Goal: Information Seeking & Learning: Check status

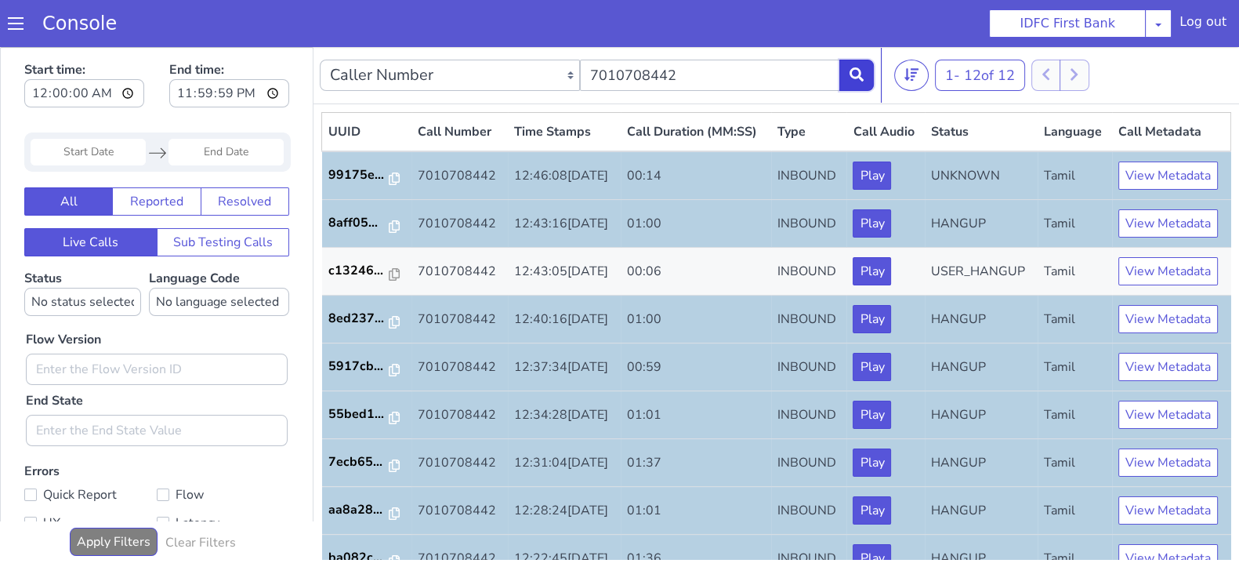
click at [857, 78] on icon at bounding box center [856, 74] width 14 height 14
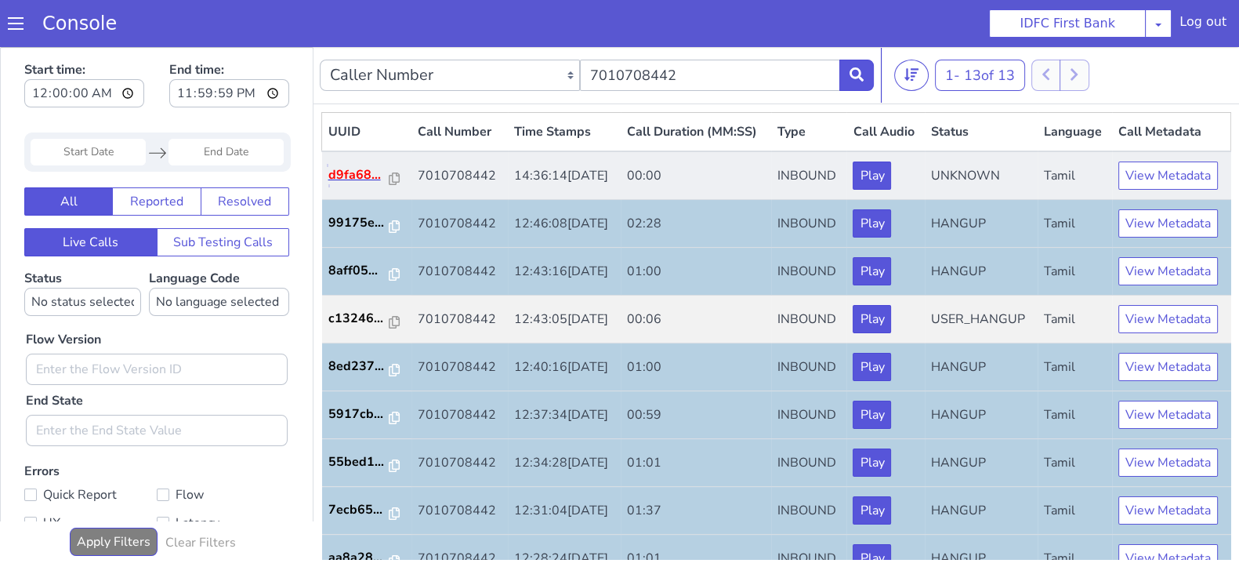
click at [358, 184] on p "d9fa68..." at bounding box center [358, 174] width 61 height 19
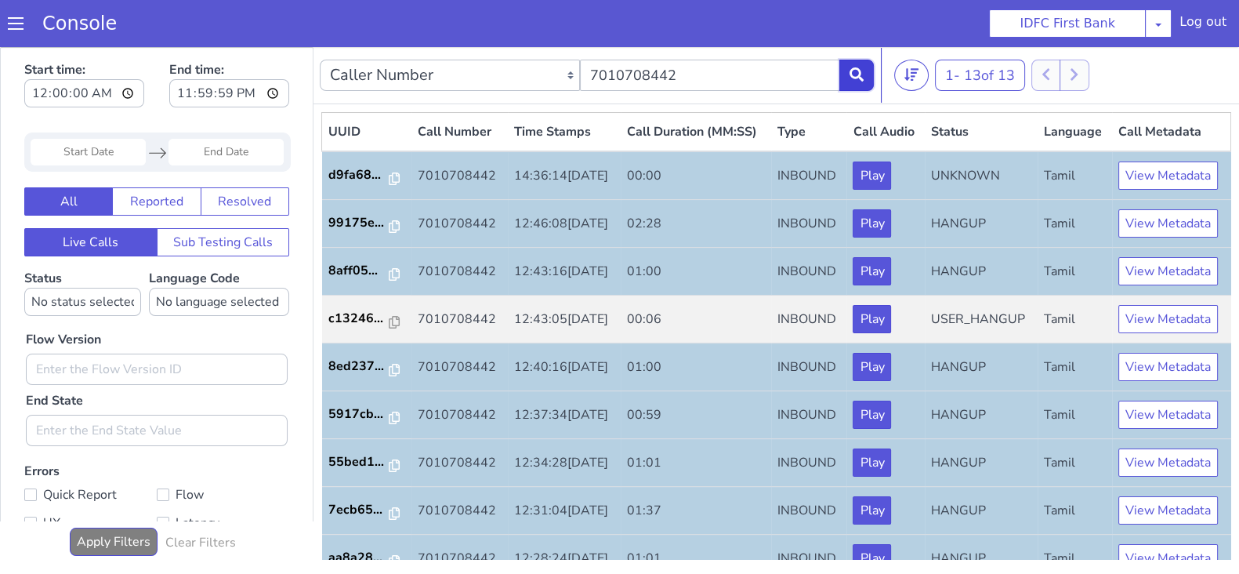
click at [856, 72] on icon at bounding box center [856, 74] width 14 height 14
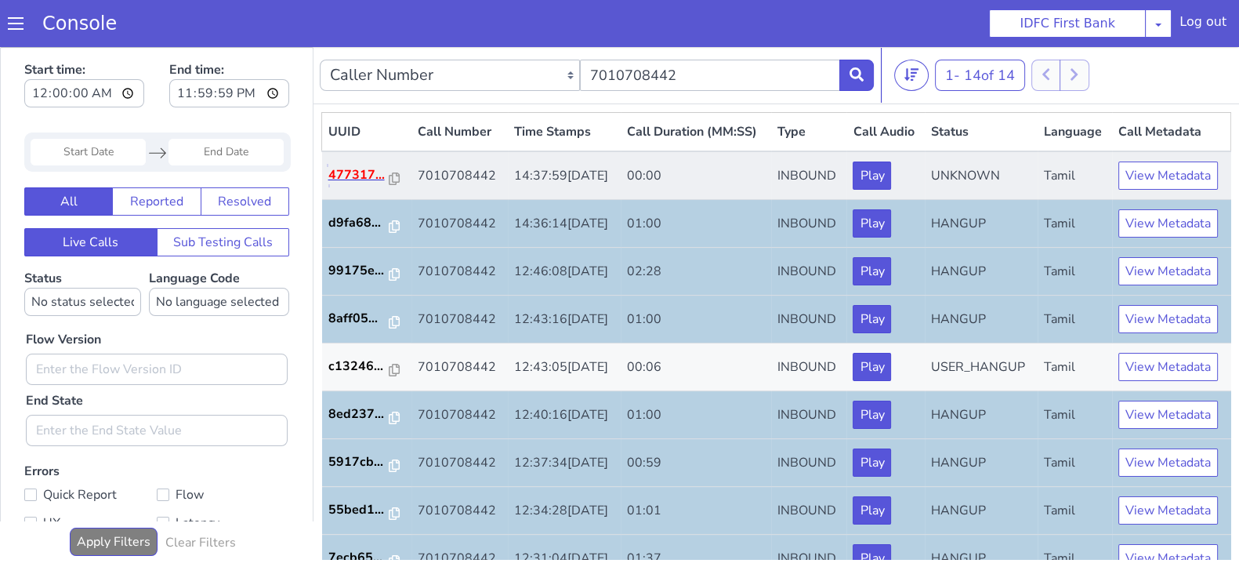
click at [353, 184] on p "477317..." at bounding box center [358, 174] width 61 height 19
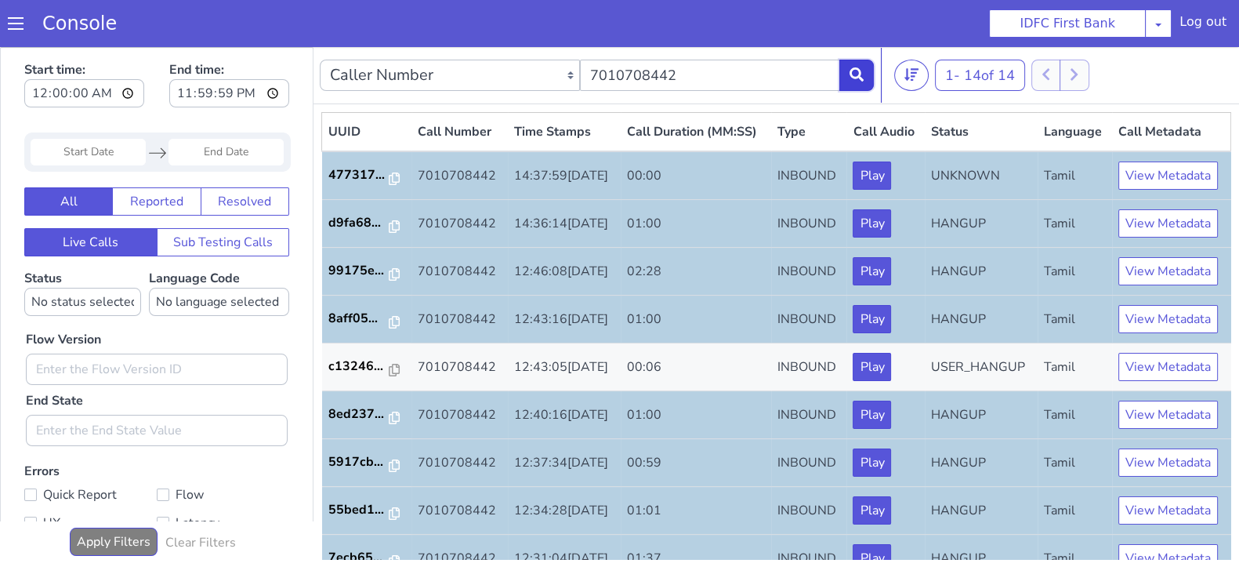
click at [857, 81] on button at bounding box center [856, 75] width 34 height 31
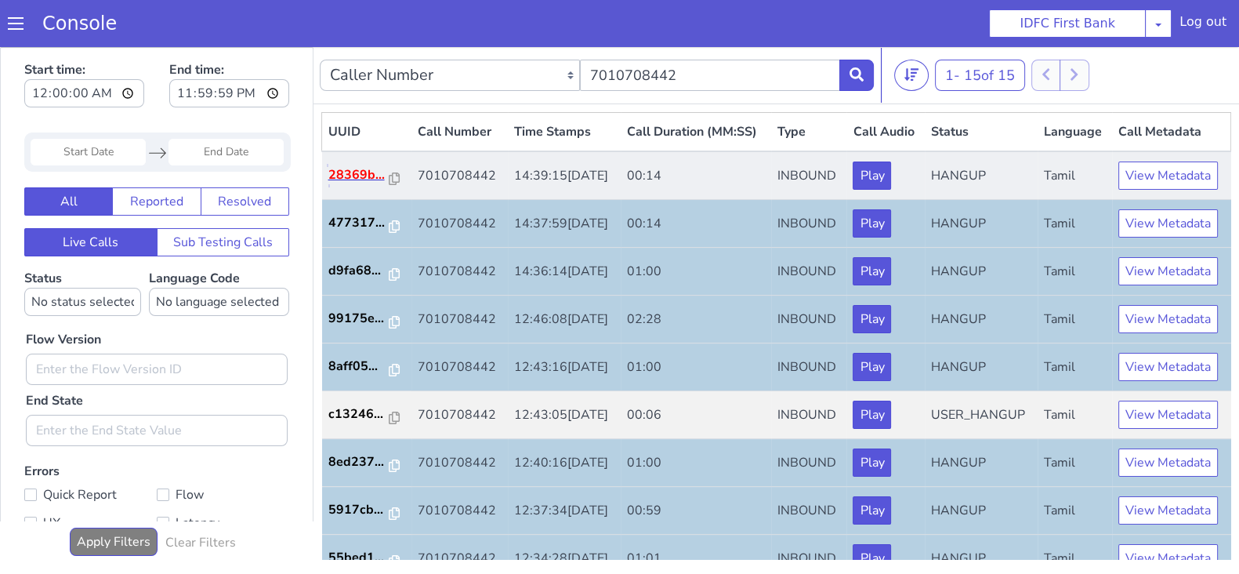
click at [364, 184] on p "28369b..." at bounding box center [358, 174] width 61 height 19
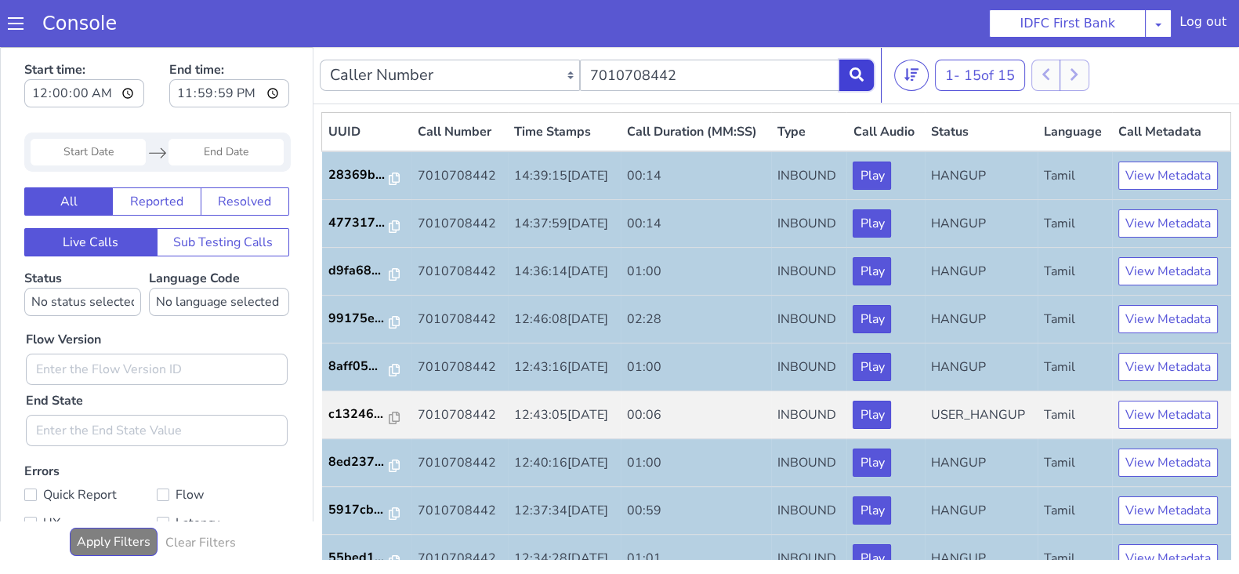
click at [860, 76] on icon at bounding box center [856, 74] width 14 height 14
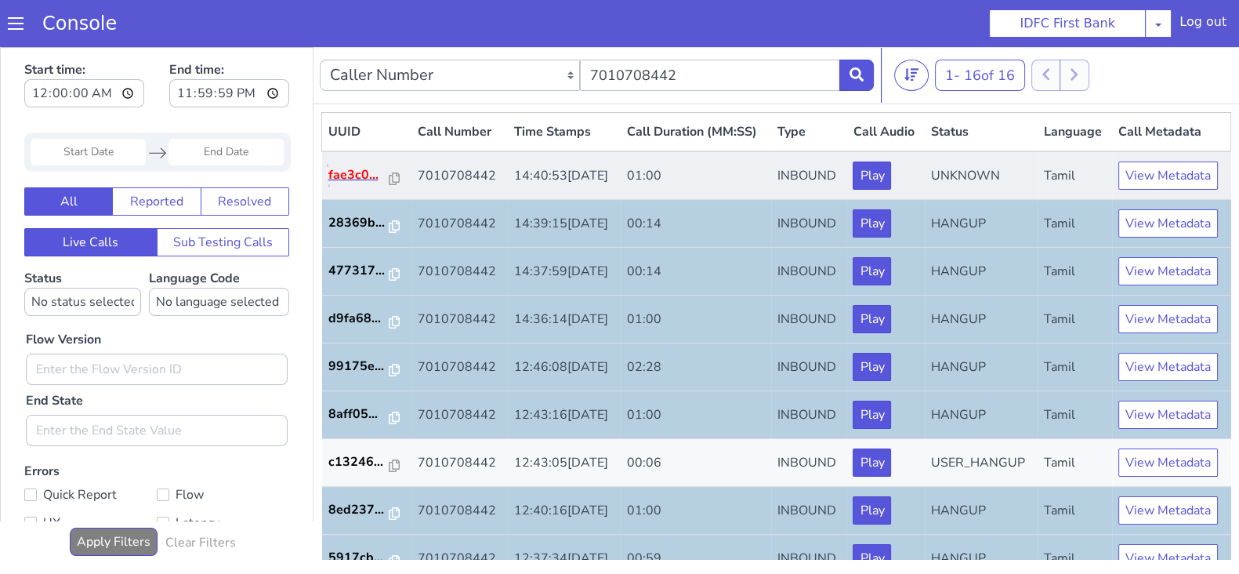
click at [343, 184] on p "fae3c0..." at bounding box center [358, 174] width 61 height 19
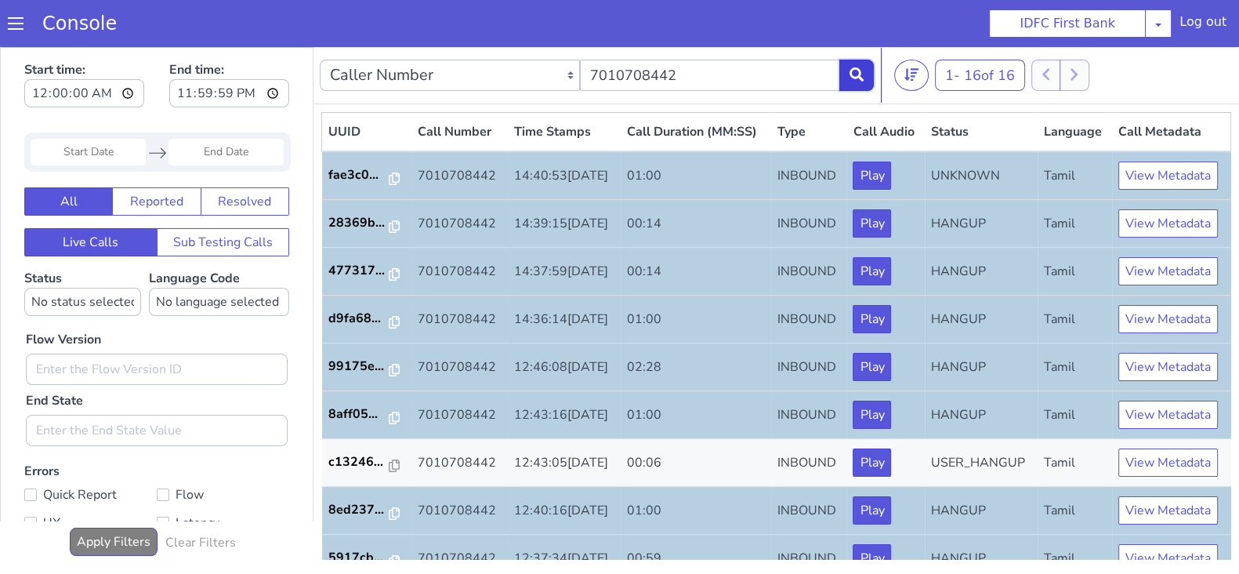
click at [851, 72] on icon at bounding box center [856, 74] width 14 height 14
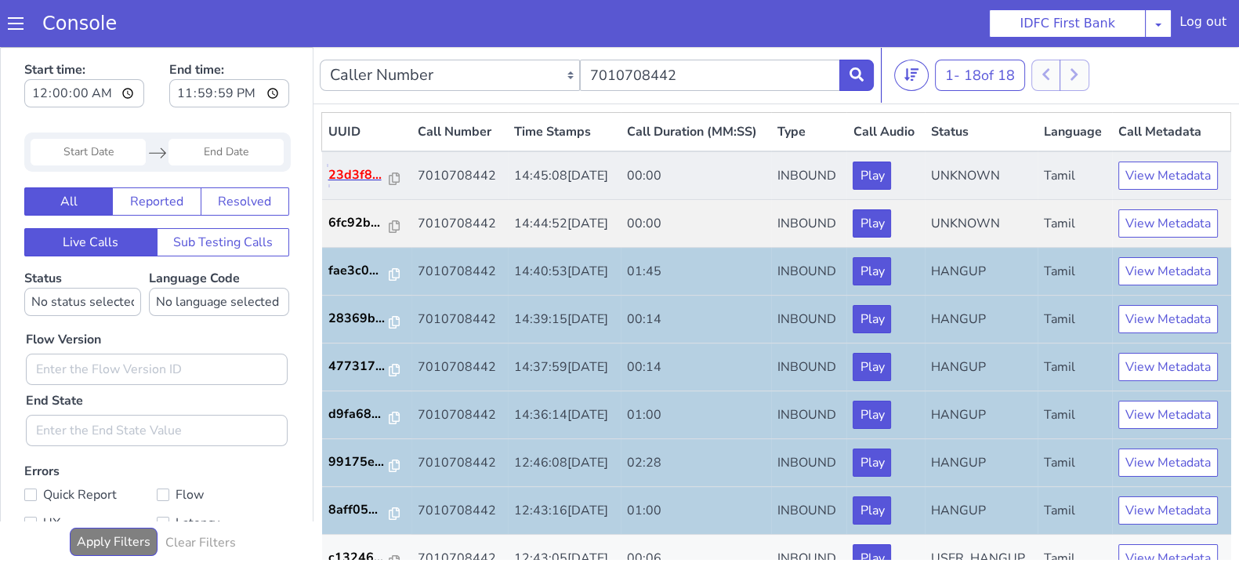
click at [359, 184] on p "23d3f8..." at bounding box center [358, 174] width 61 height 19
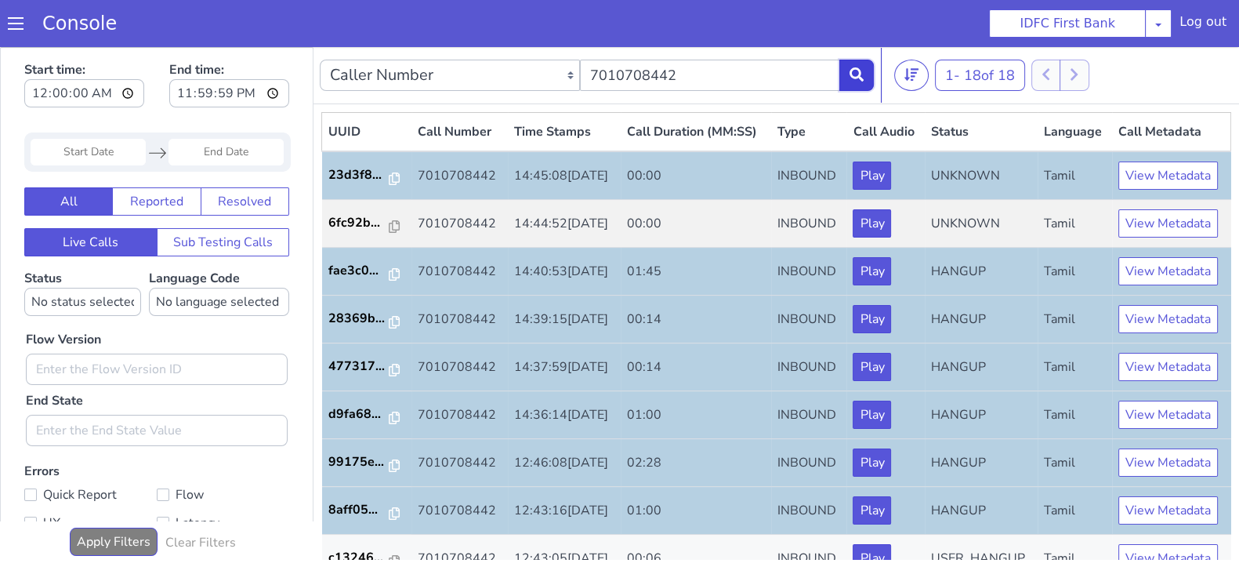
click at [851, 81] on button at bounding box center [856, 75] width 34 height 31
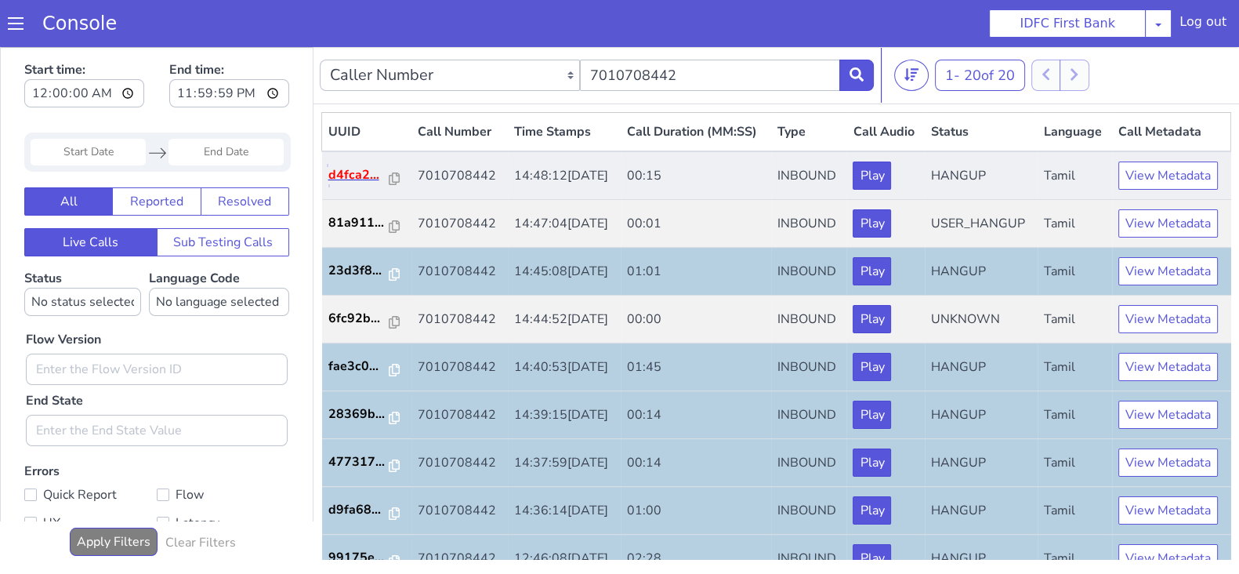
click at [342, 184] on p "d4fca2..." at bounding box center [358, 174] width 61 height 19
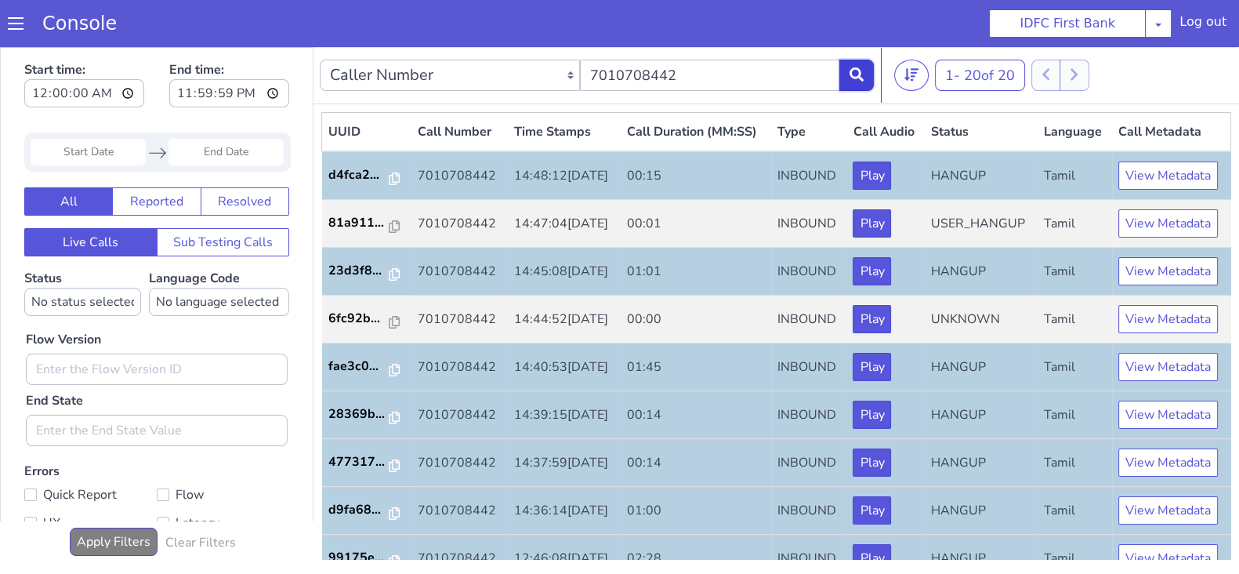
click at [860, 76] on icon at bounding box center [856, 74] width 14 height 14
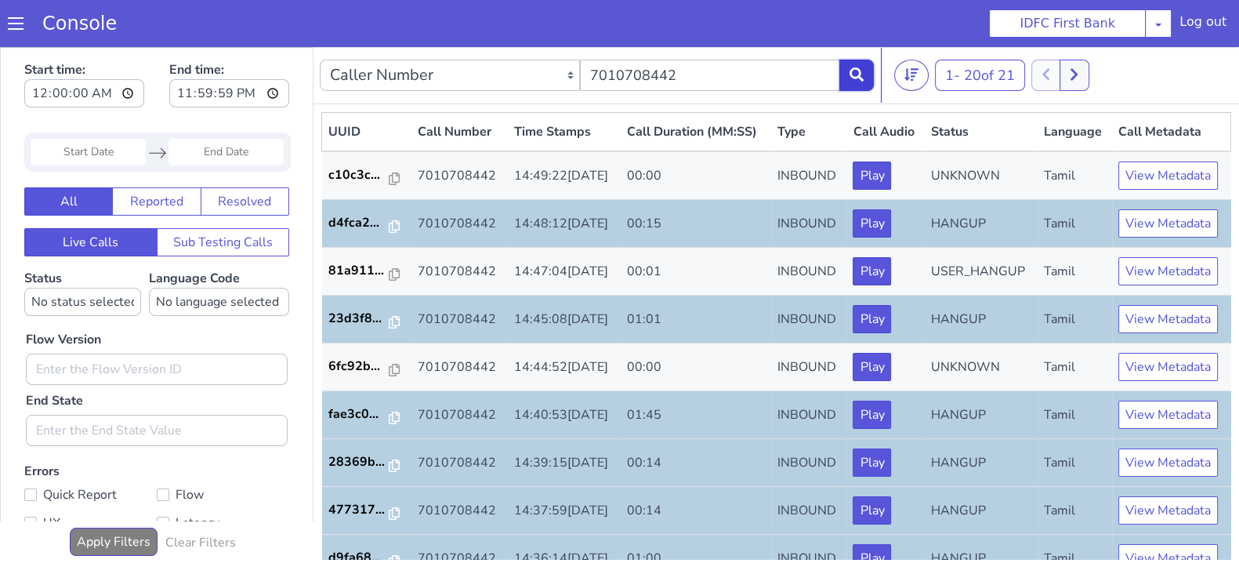
click at [862, 74] on icon at bounding box center [856, 74] width 14 height 14
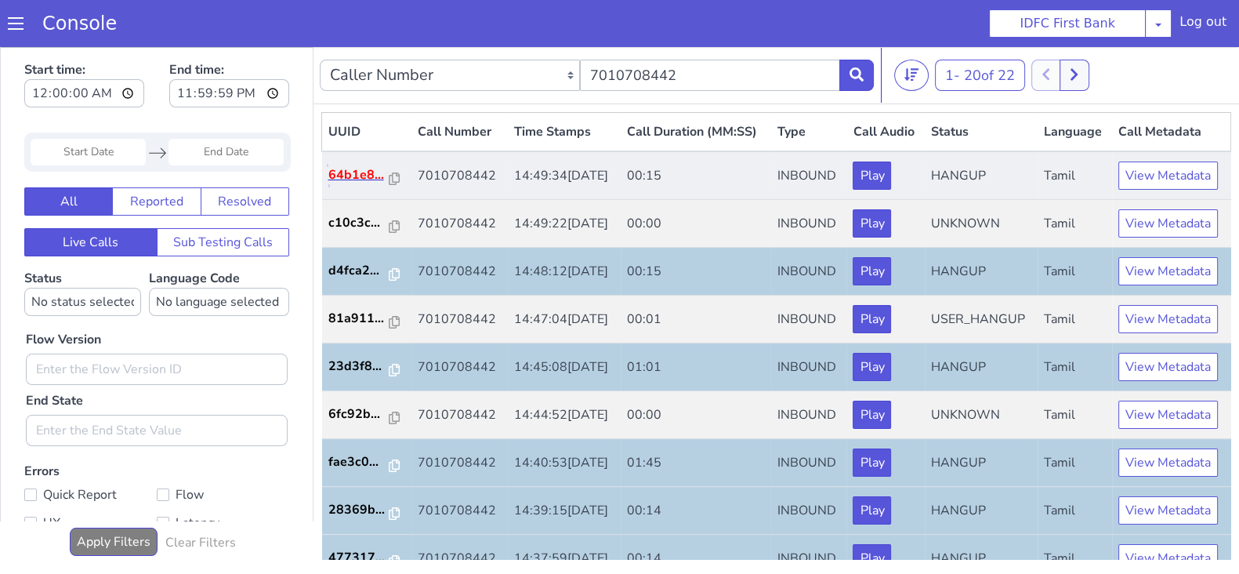
click at [368, 184] on p "64b1e8..." at bounding box center [358, 174] width 61 height 19
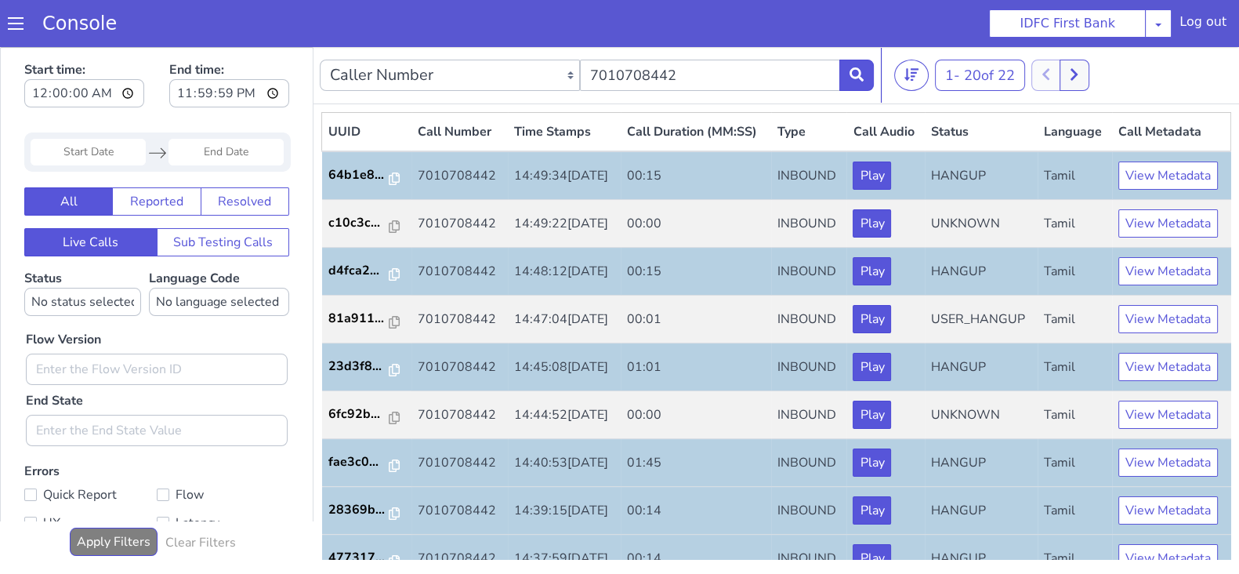
click at [859, 93] on div "Caller Number Call UUID Custom Parameter 7010708442" at bounding box center [597, 75] width 554 height 44
click at [859, 81] on button at bounding box center [856, 75] width 34 height 31
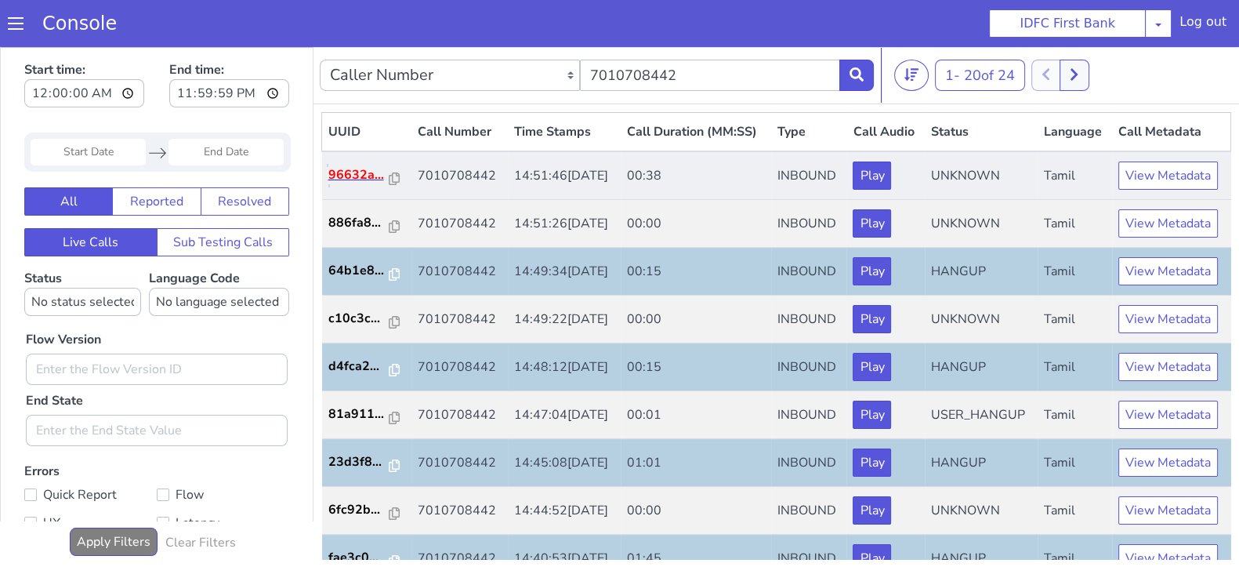
click at [349, 184] on p "96632a..." at bounding box center [358, 174] width 61 height 19
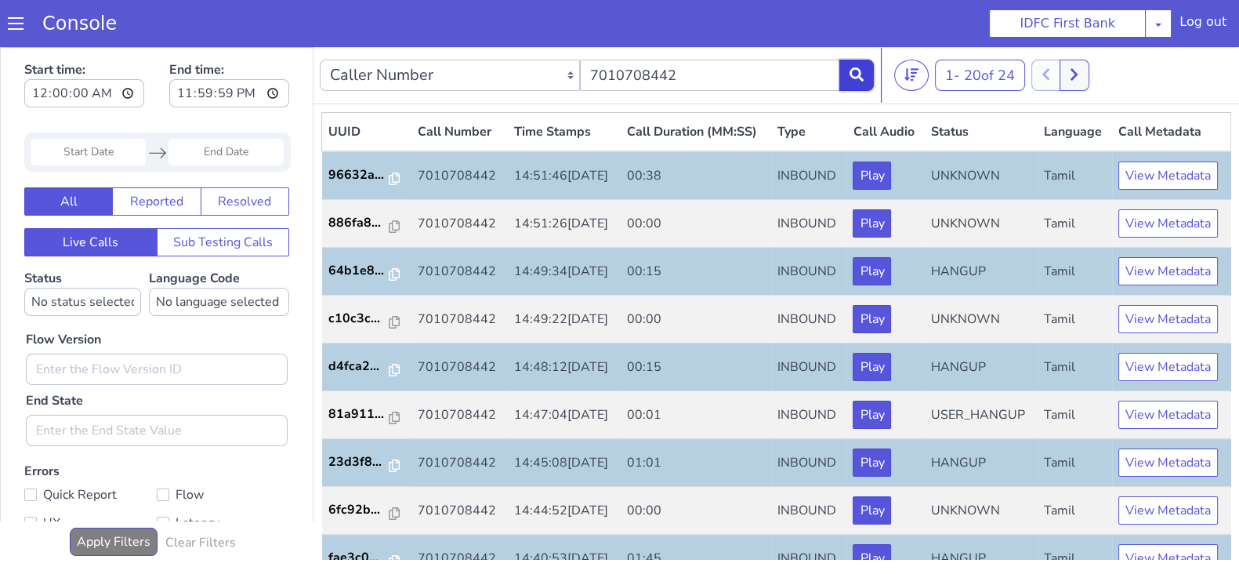
click at [862, 63] on button at bounding box center [856, 75] width 34 height 31
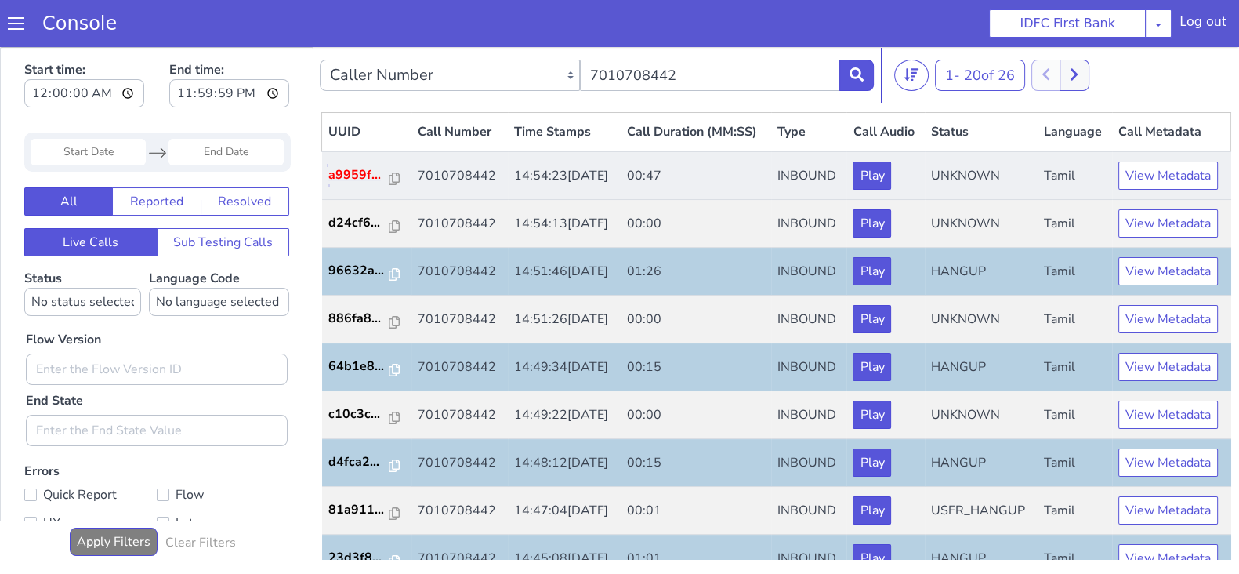
click at [364, 184] on p "a9959f..." at bounding box center [358, 174] width 61 height 19
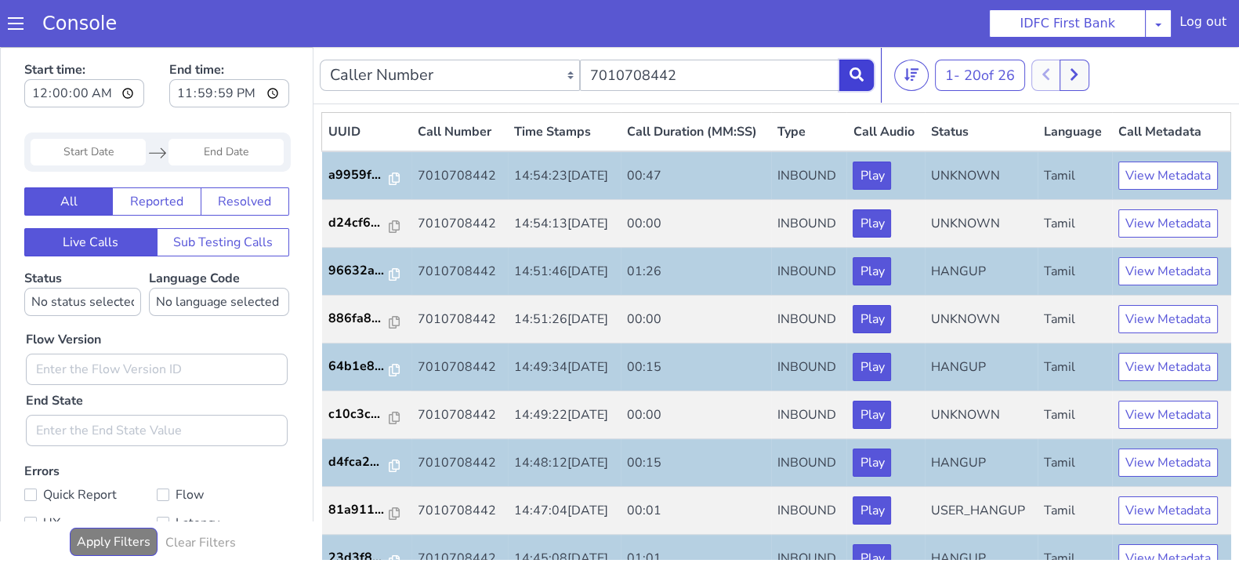
click at [854, 58] on div "Caller Number Call UUID Custom Parameter 7010708442" at bounding box center [597, 75] width 554 height 44
click at [866, 80] on button at bounding box center [856, 75] width 34 height 31
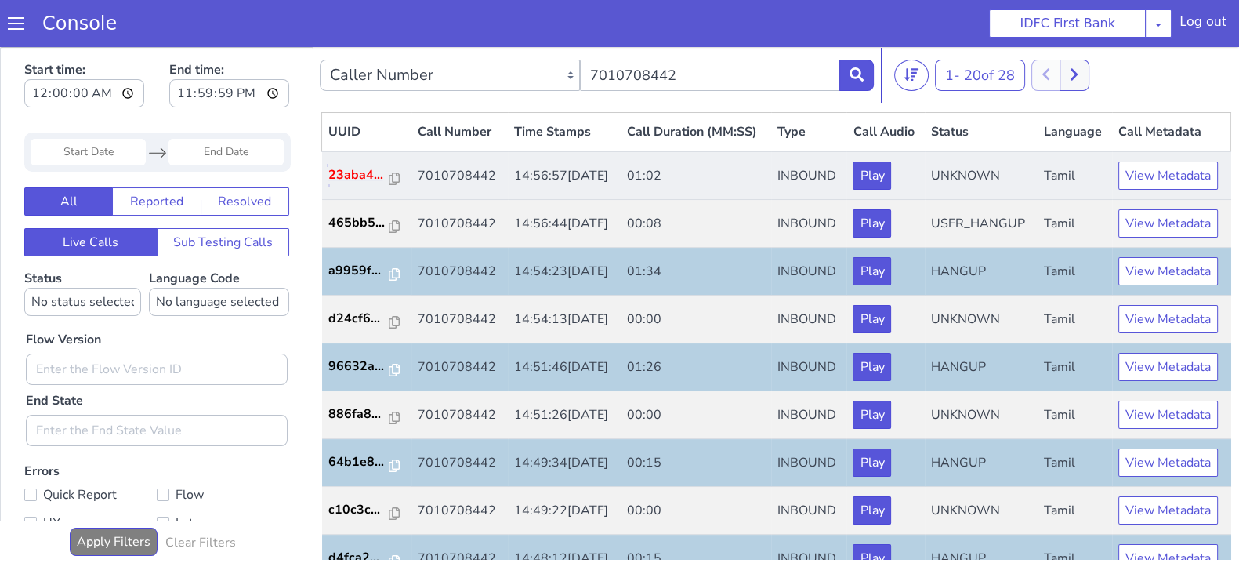
click at [347, 184] on p "23aba4..." at bounding box center [358, 174] width 61 height 19
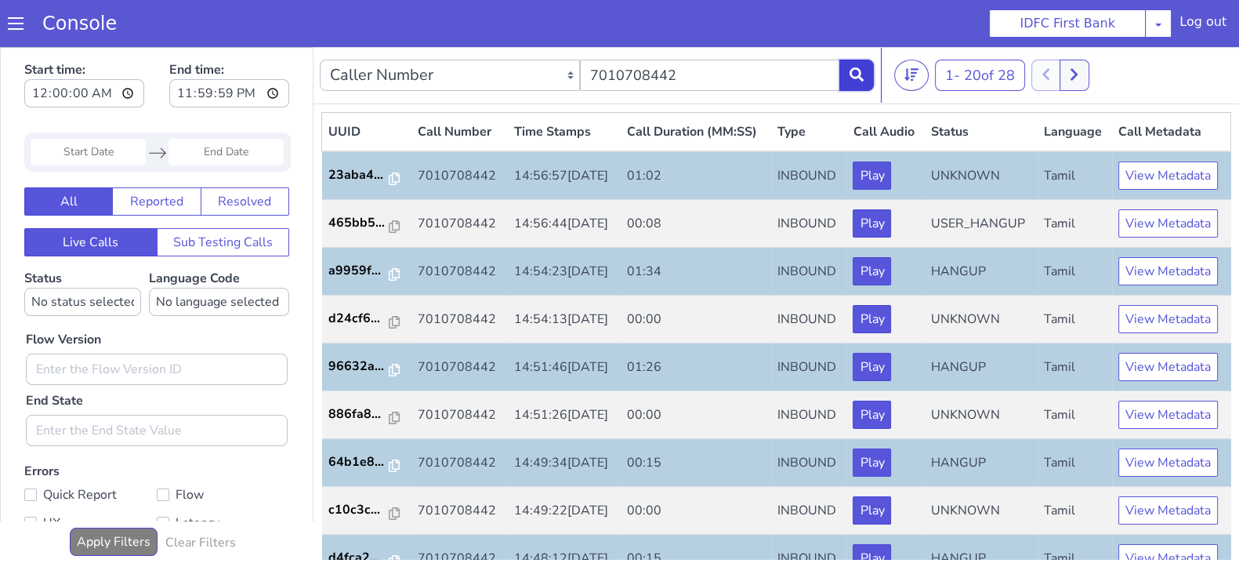
click at [859, 72] on icon at bounding box center [856, 74] width 14 height 14
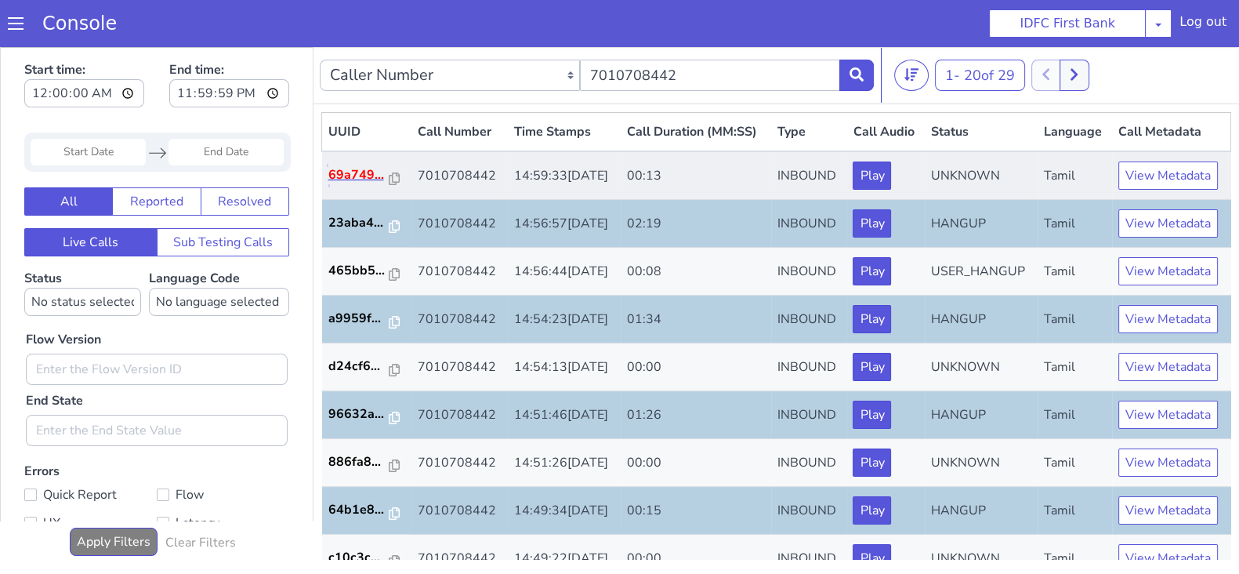
click at [352, 184] on p "69a749..." at bounding box center [358, 174] width 61 height 19
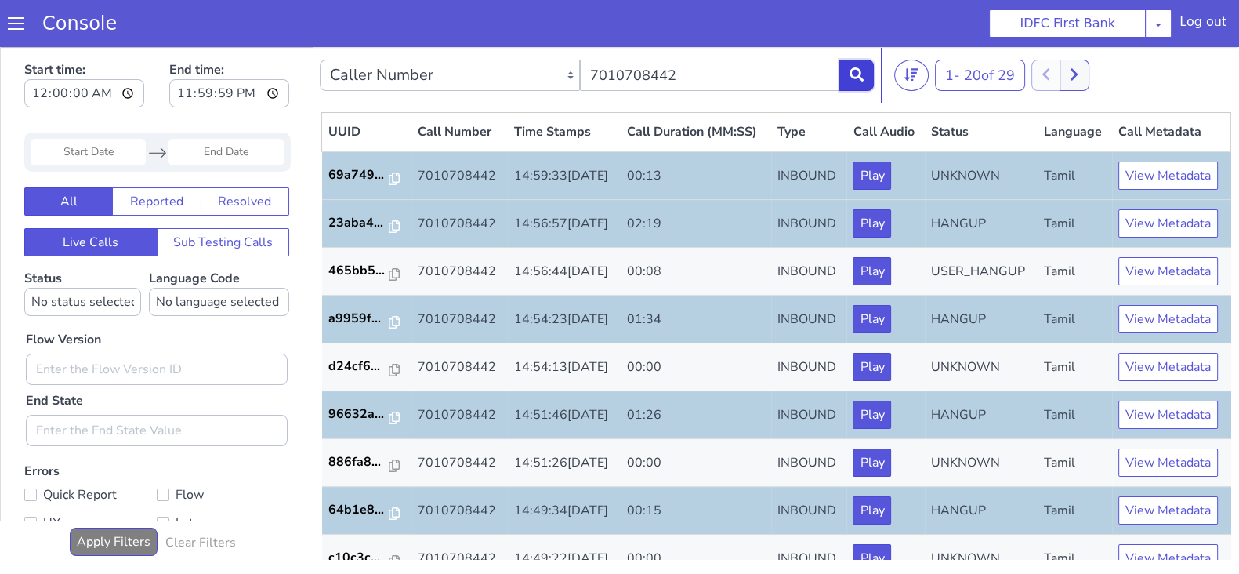
click at [849, 69] on icon at bounding box center [856, 74] width 14 height 14
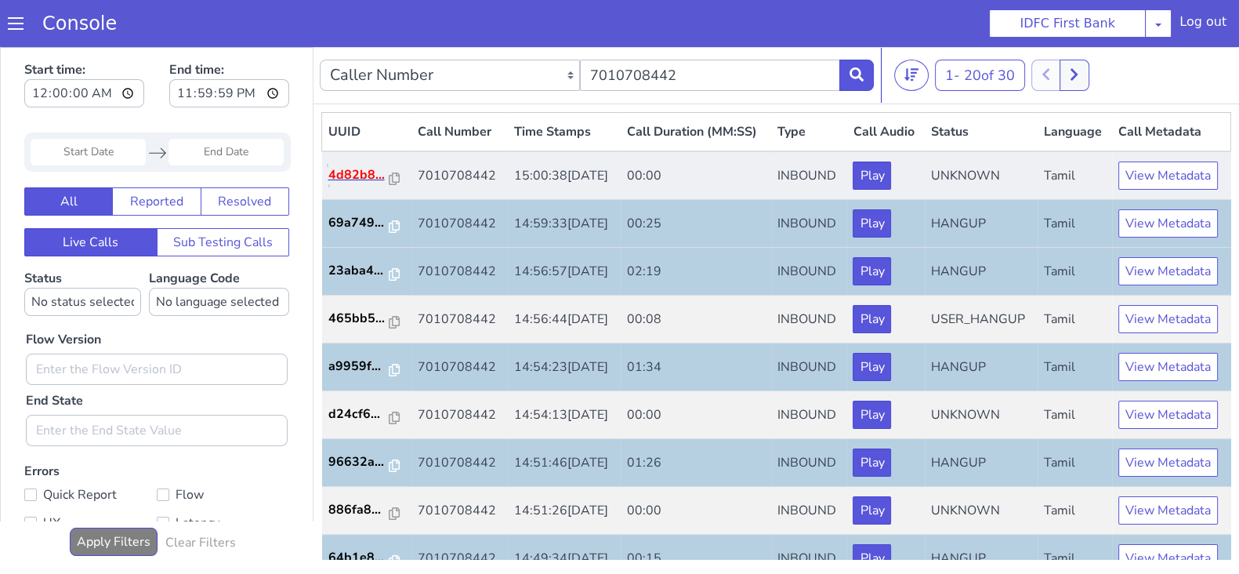
click at [364, 184] on p "4d82b8..." at bounding box center [358, 174] width 61 height 19
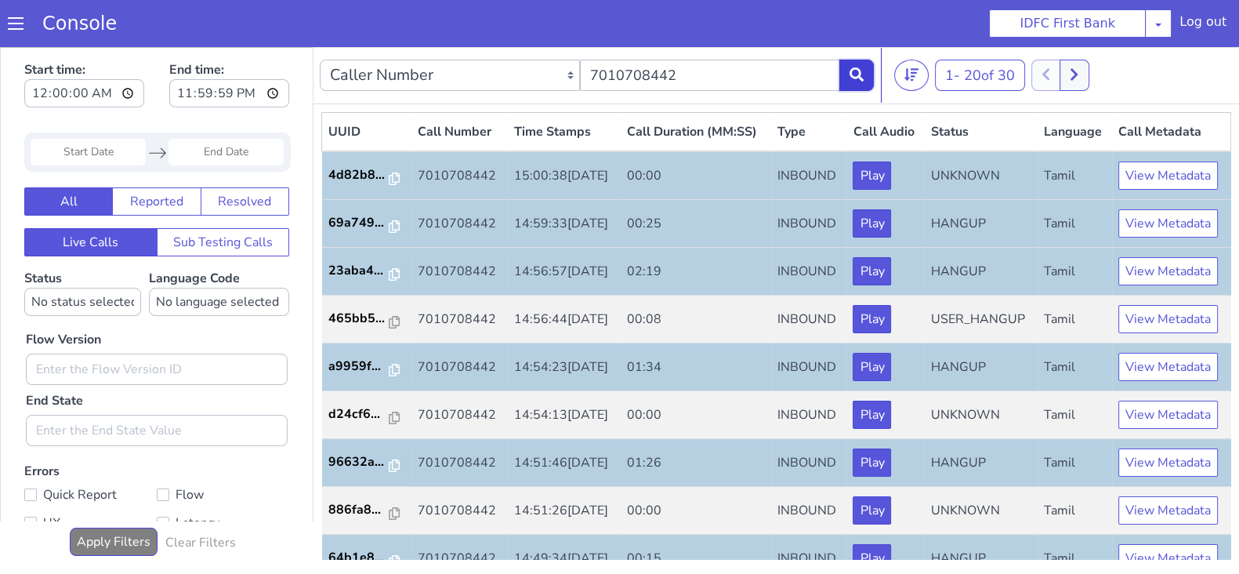
click at [868, 72] on button at bounding box center [856, 75] width 34 height 31
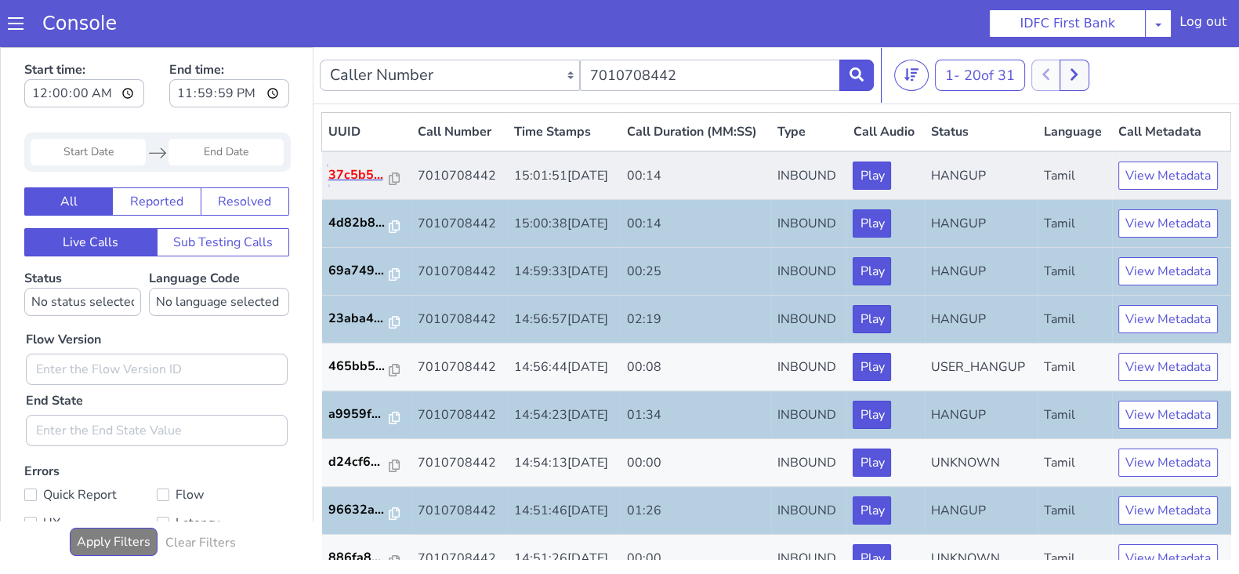
click at [328, 184] on p "37c5b5..." at bounding box center [358, 174] width 61 height 19
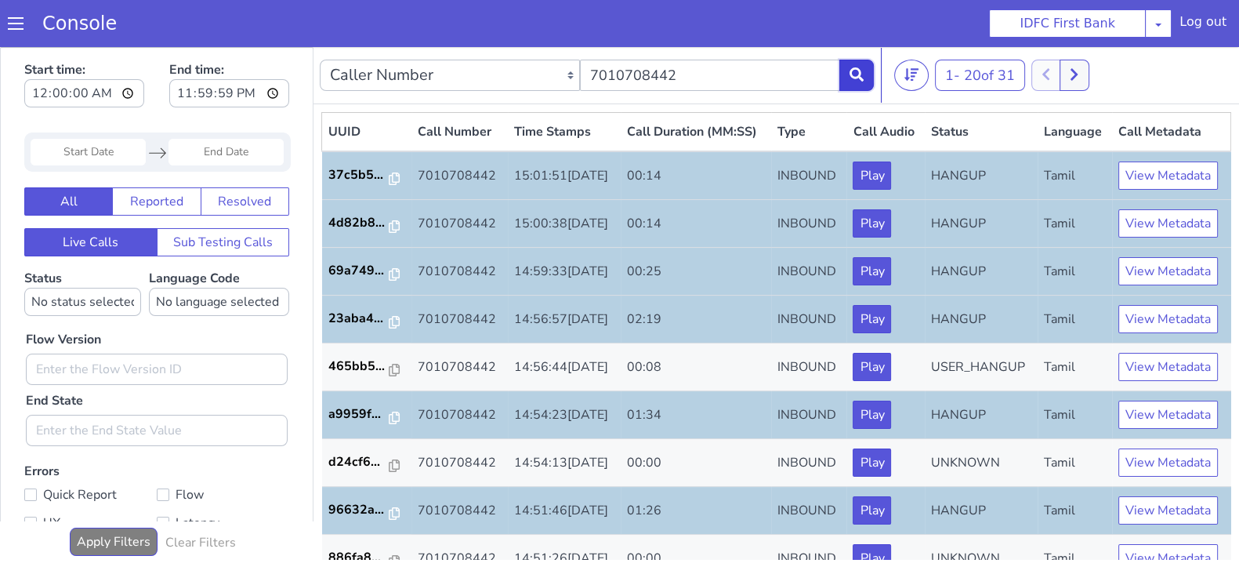
click at [862, 74] on icon at bounding box center [856, 74] width 14 height 14
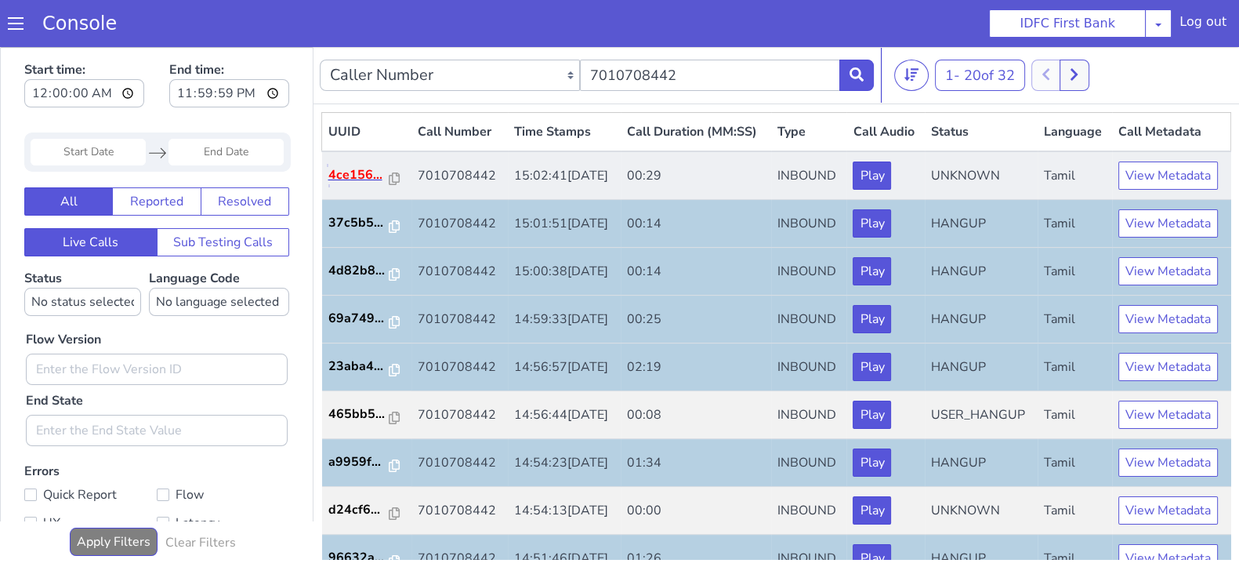
click at [339, 184] on p "4ce156..." at bounding box center [358, 174] width 61 height 19
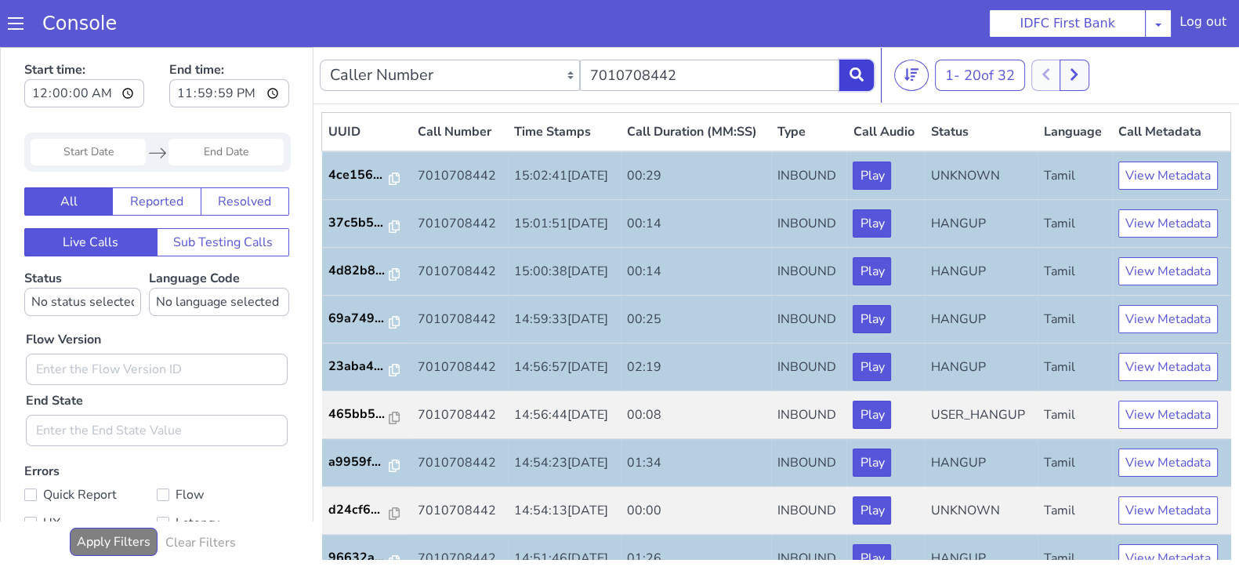
click at [853, 78] on icon at bounding box center [856, 74] width 14 height 14
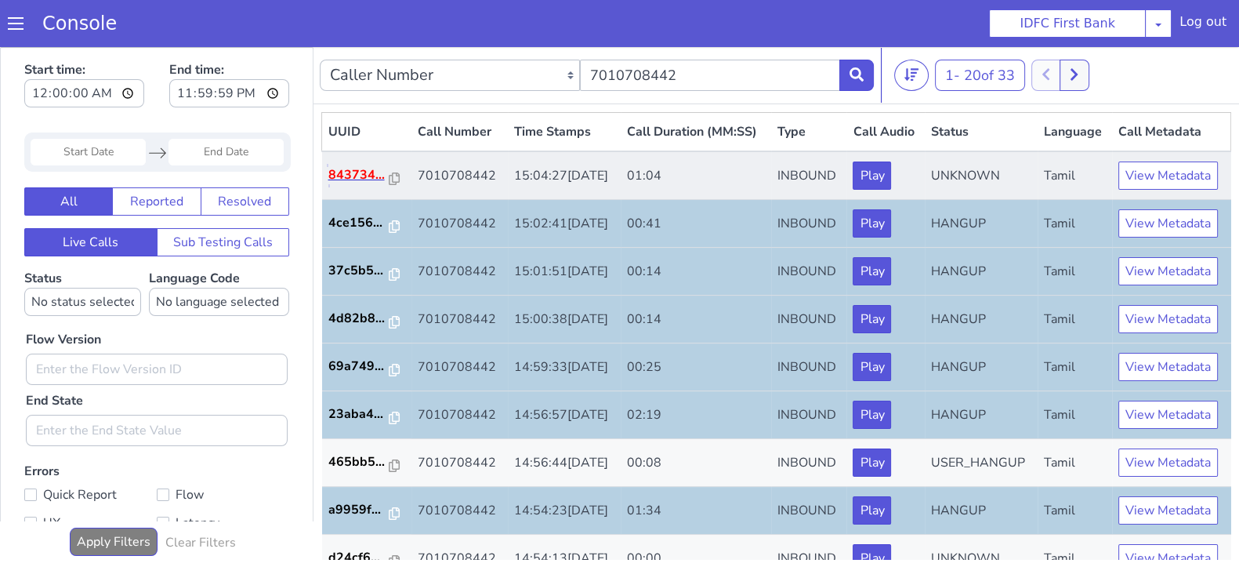
click at [360, 184] on p "843734..." at bounding box center [358, 174] width 61 height 19
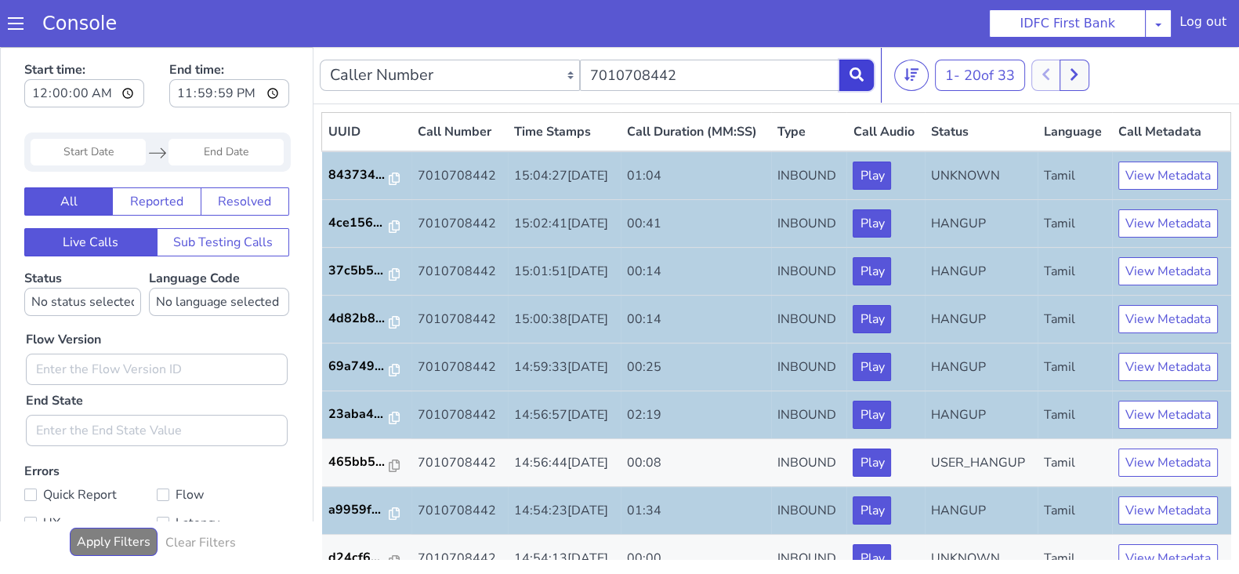
drag, startPoint x: 862, startPoint y: 67, endPoint x: 853, endPoint y: 91, distance: 25.3
click at [860, 67] on icon at bounding box center [856, 74] width 14 height 14
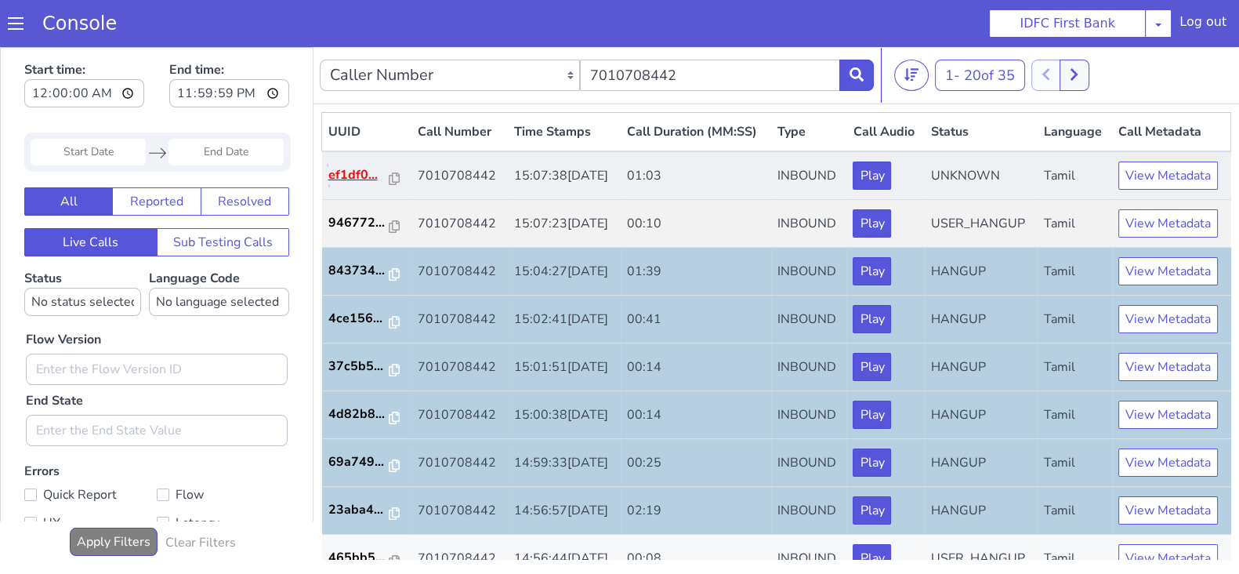
click at [353, 184] on p "ef1df0..." at bounding box center [358, 174] width 61 height 19
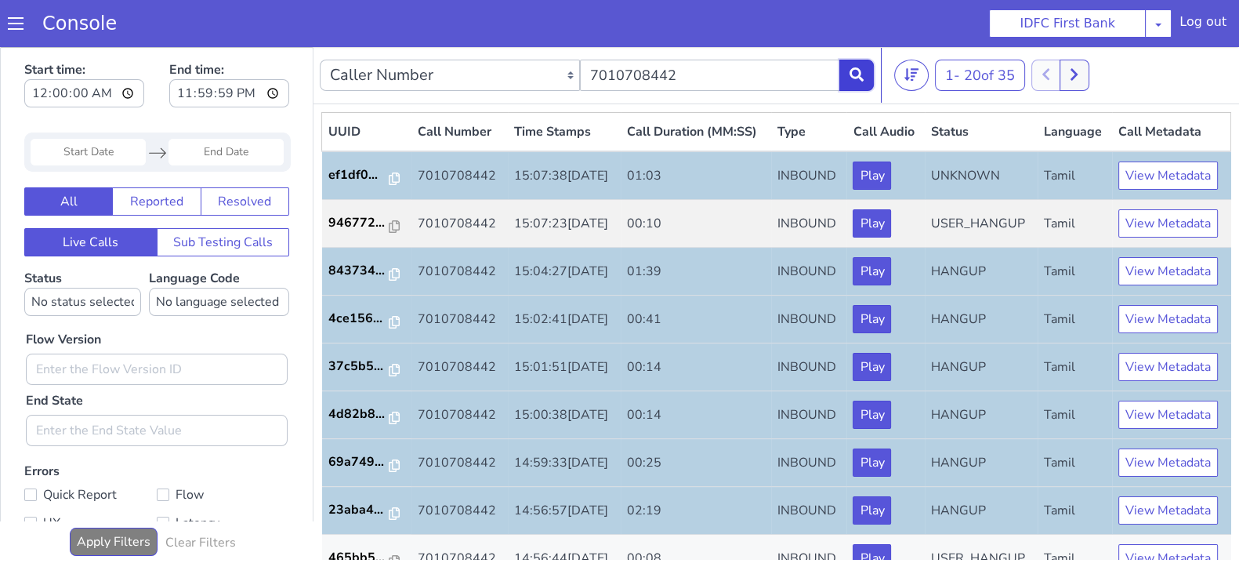
click at [865, 75] on button at bounding box center [856, 75] width 34 height 31
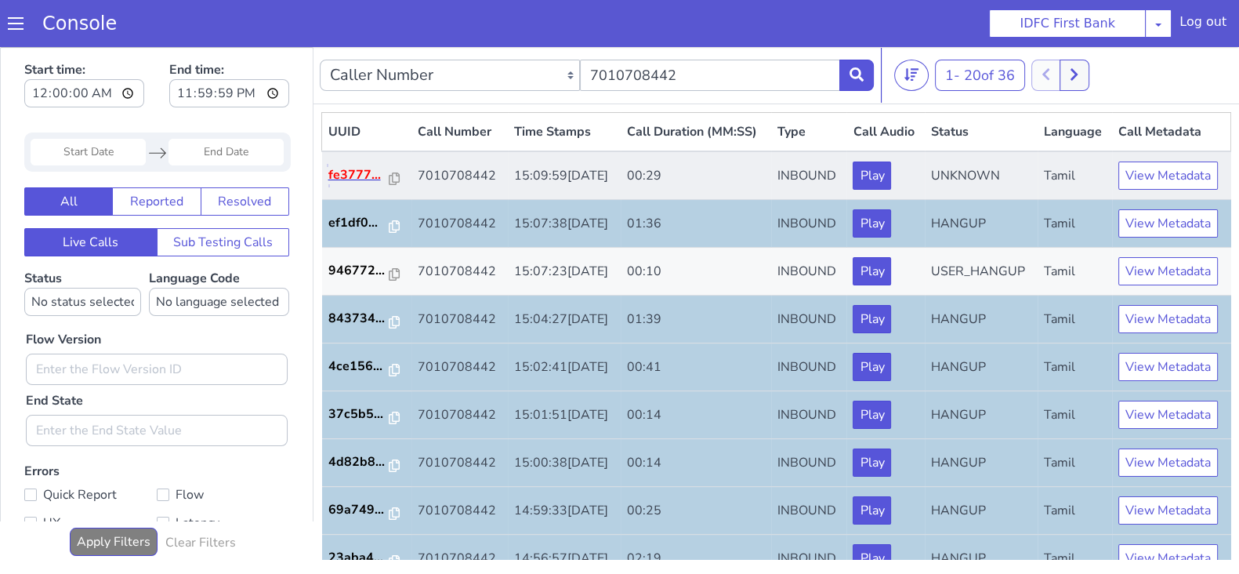
click at [350, 184] on p "fe3777..." at bounding box center [358, 174] width 61 height 19
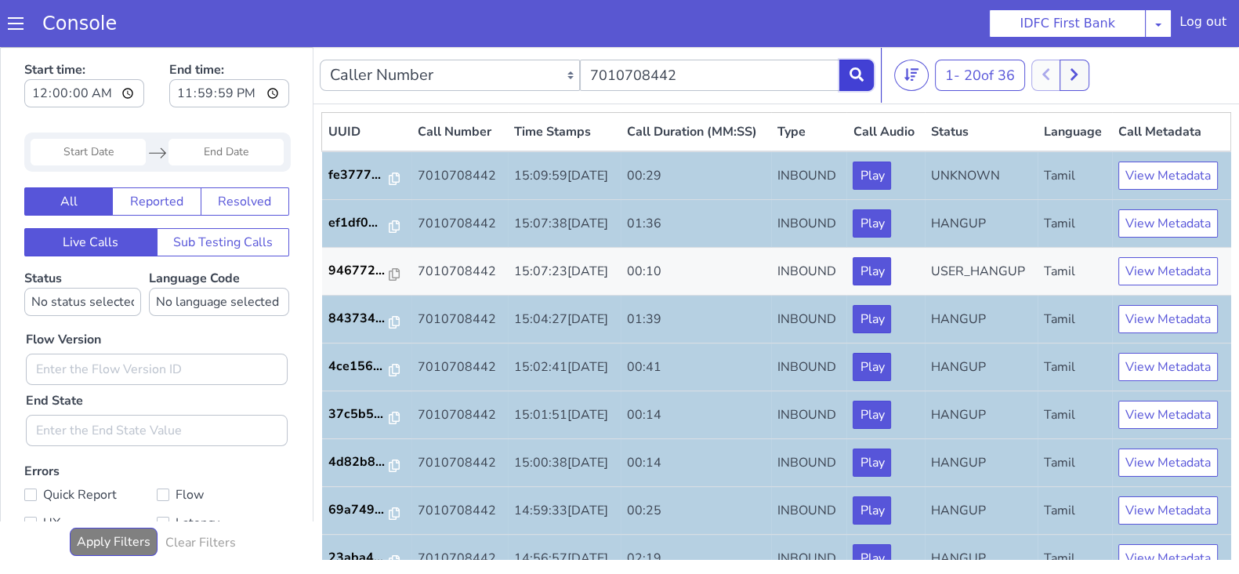
click at [858, 81] on button at bounding box center [856, 75] width 34 height 31
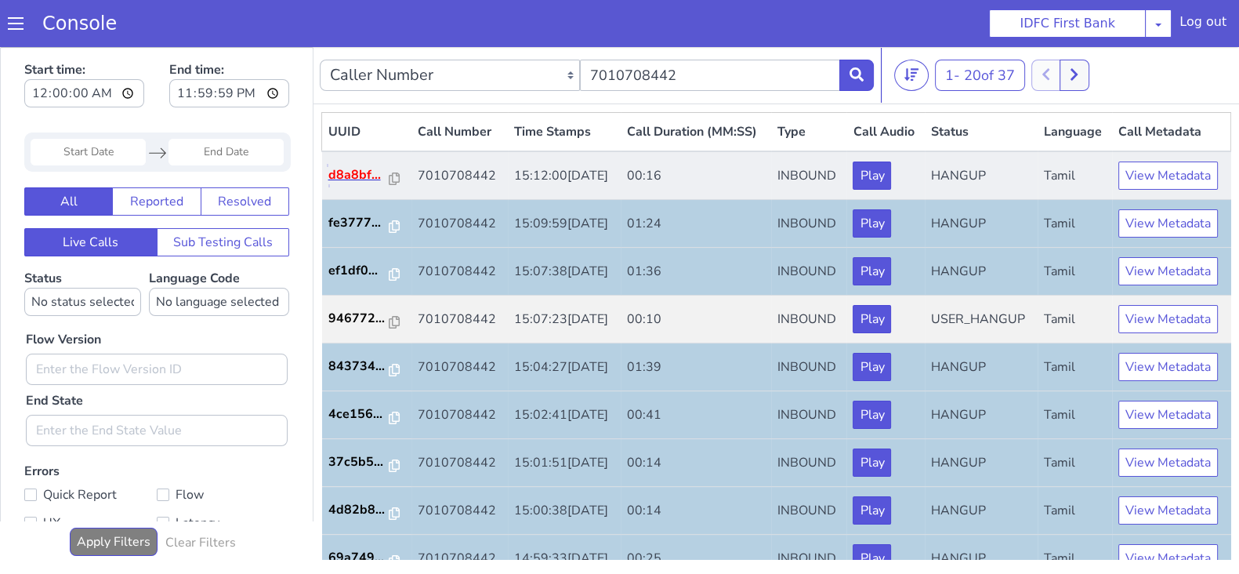
click at [351, 184] on p "d8a8bf..." at bounding box center [358, 174] width 61 height 19
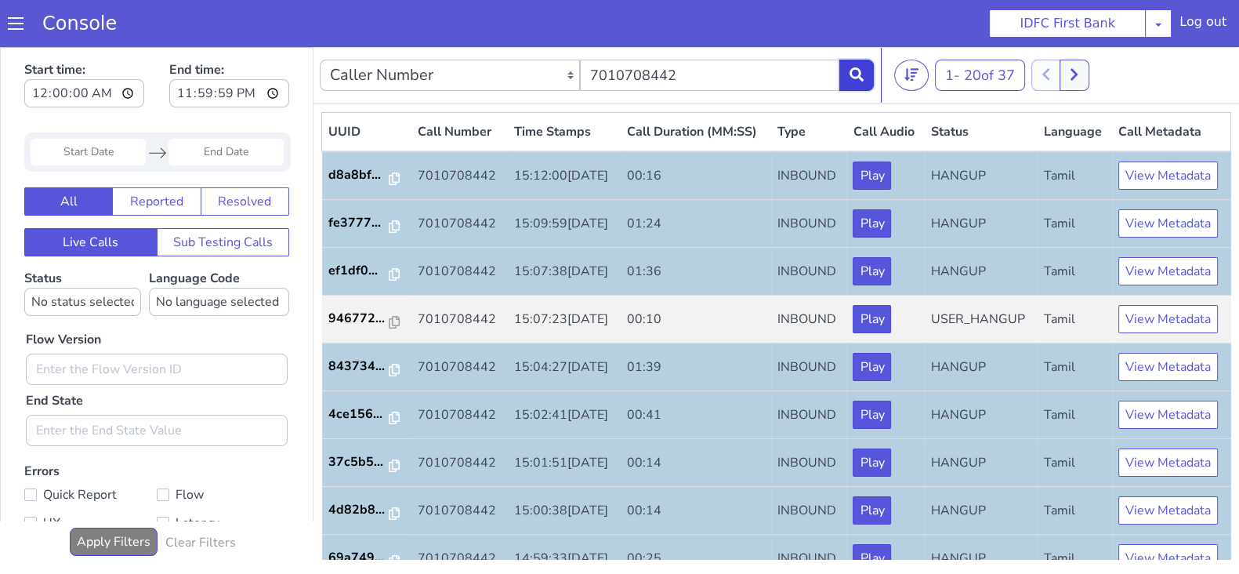
click at [858, 78] on icon at bounding box center [856, 74] width 14 height 14
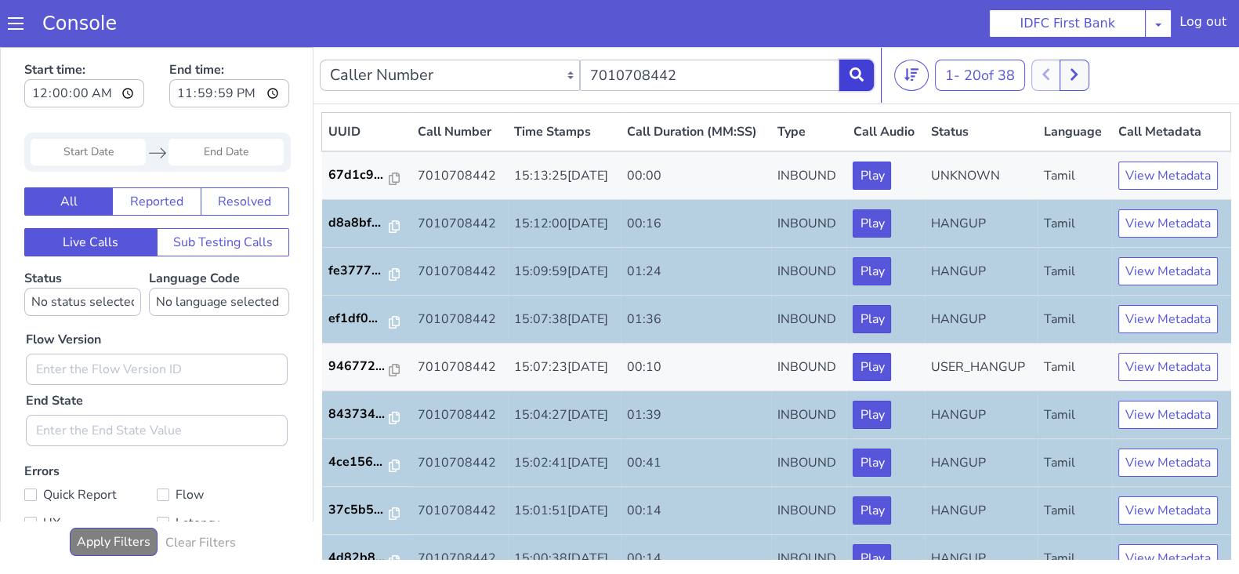
click at [862, 79] on button at bounding box center [856, 75] width 34 height 31
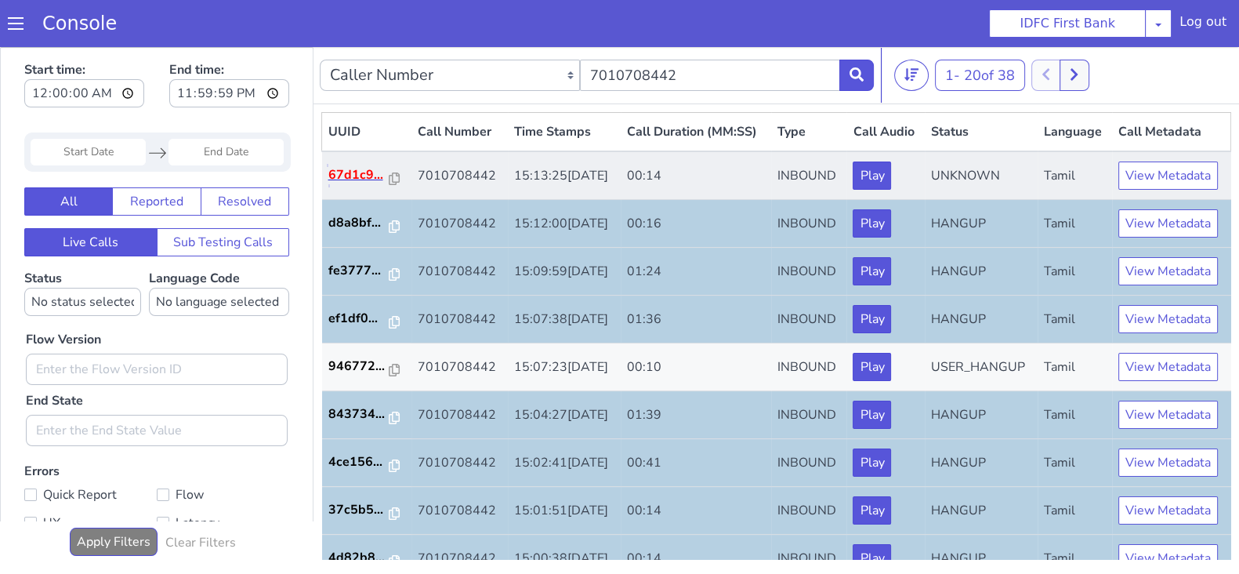
click at [336, 184] on p "67d1c9..." at bounding box center [358, 174] width 61 height 19
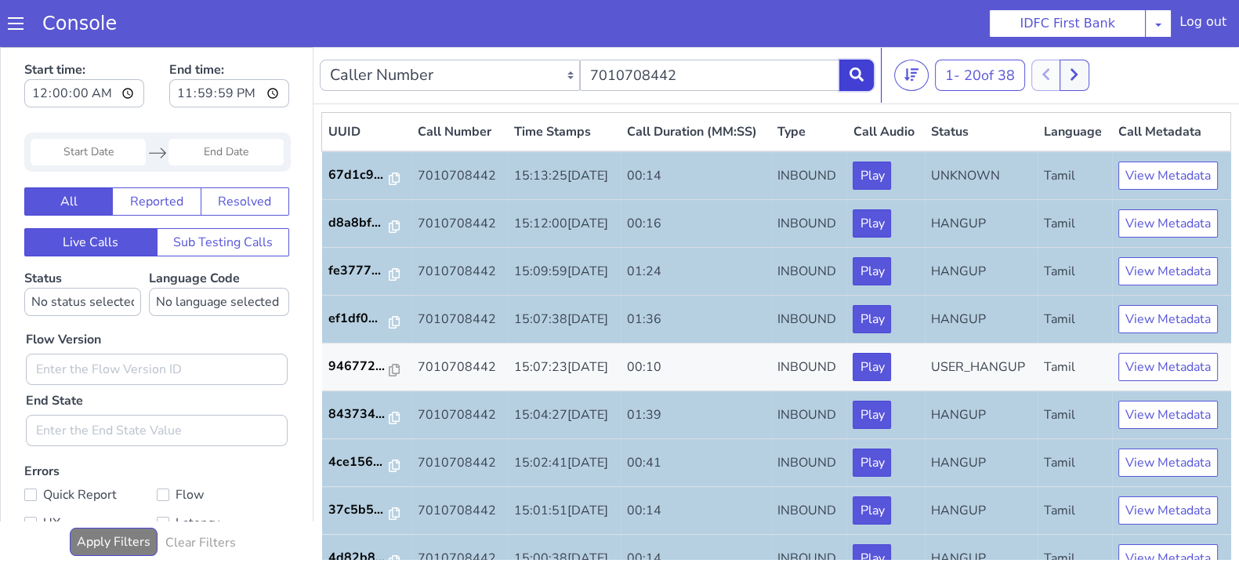
click at [858, 67] on icon at bounding box center [856, 74] width 14 height 14
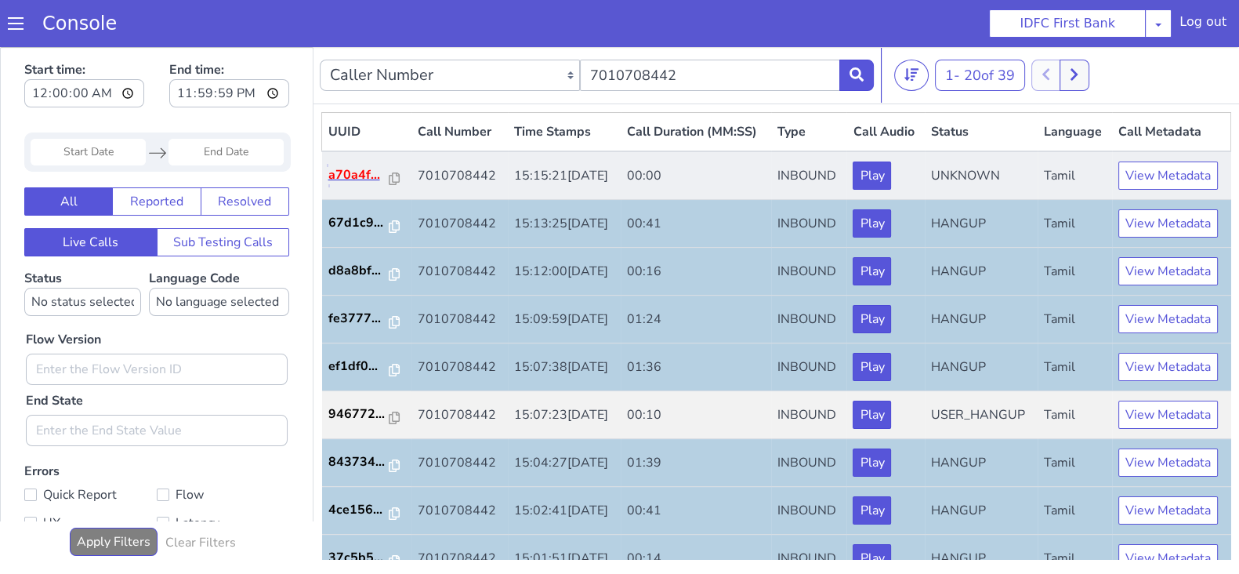
click at [350, 184] on p "a70a4f..." at bounding box center [358, 174] width 61 height 19
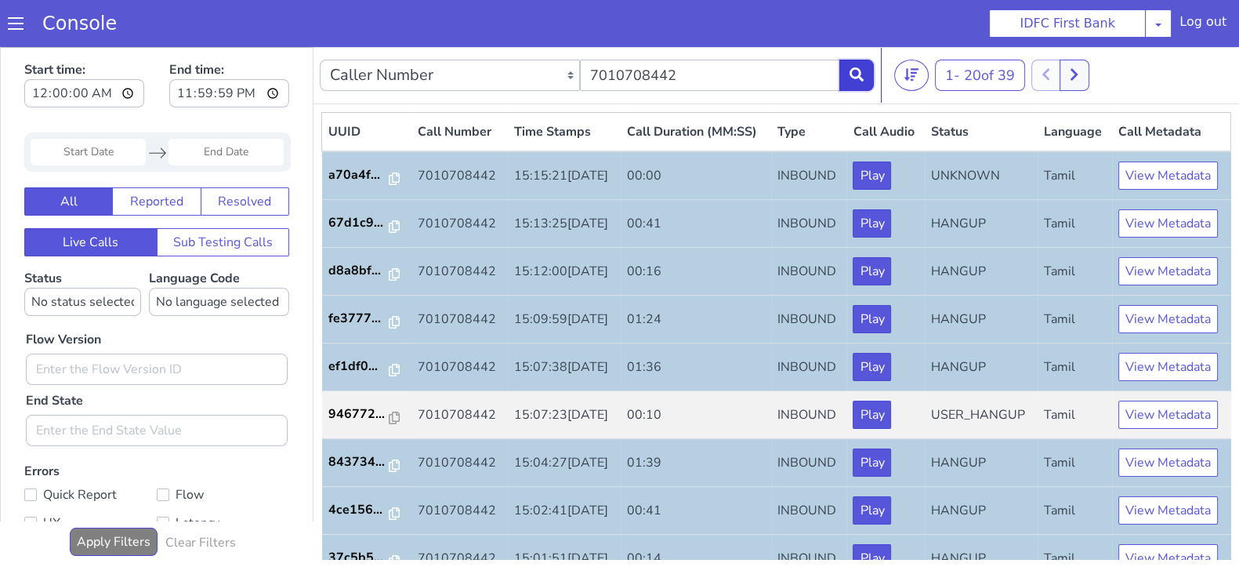
click at [866, 76] on button at bounding box center [856, 75] width 34 height 31
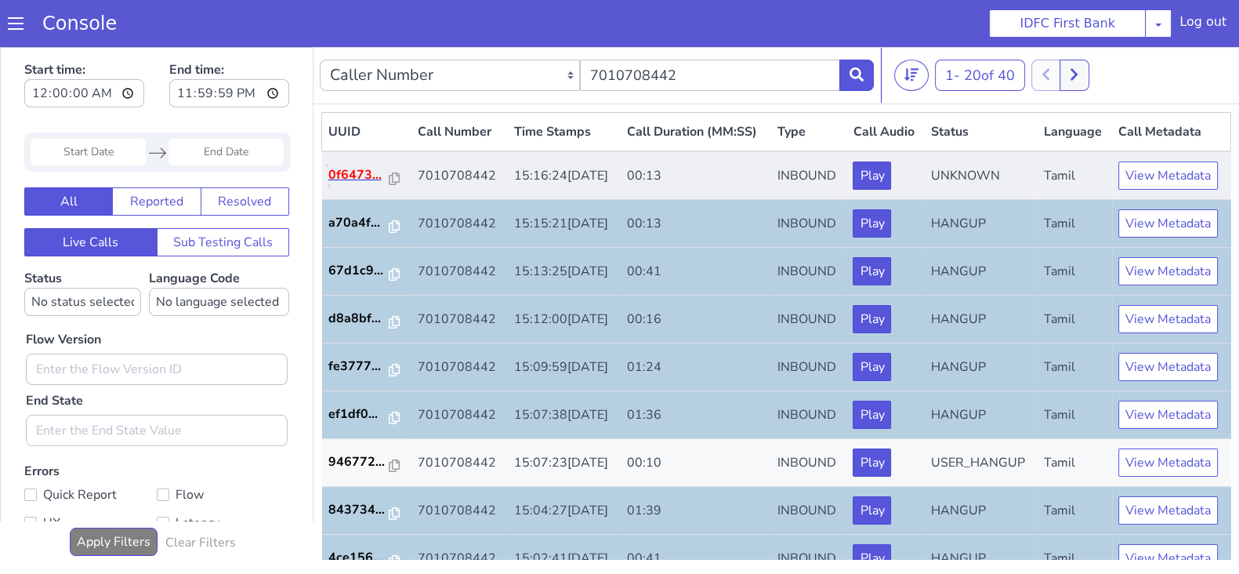
click at [348, 184] on p "0f6473..." at bounding box center [358, 174] width 61 height 19
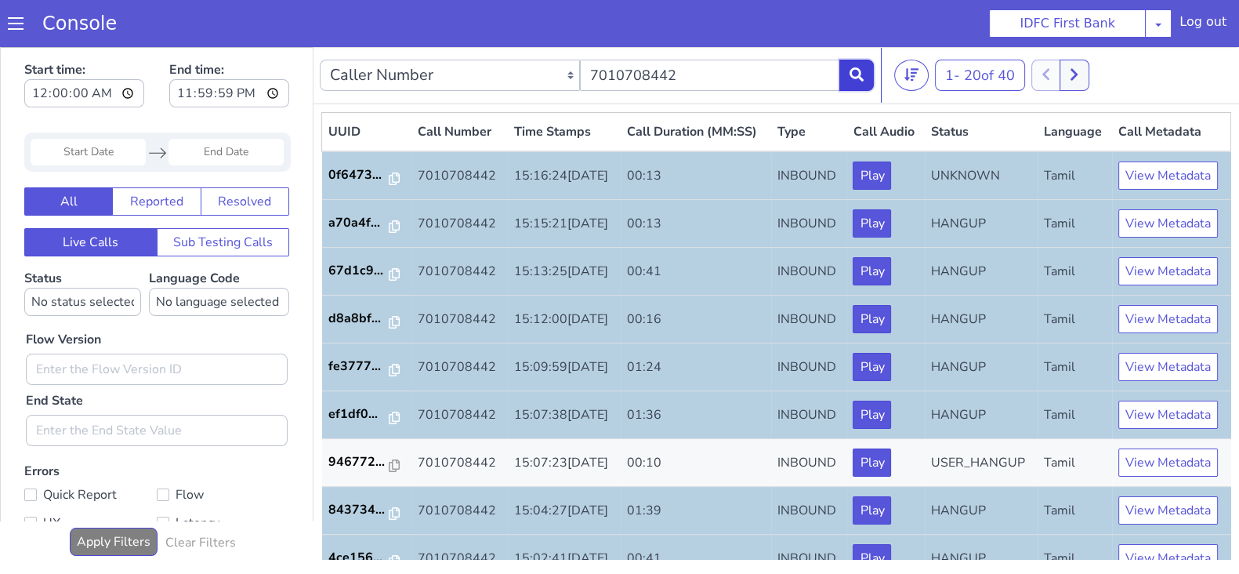
click at [860, 83] on button at bounding box center [856, 75] width 34 height 31
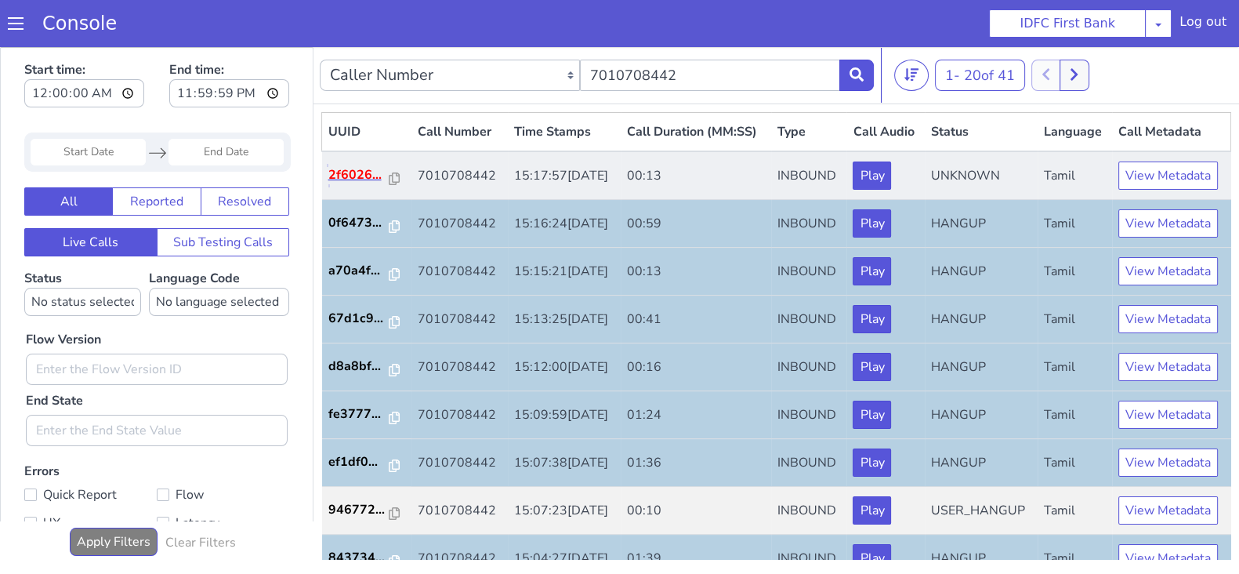
click at [345, 184] on p "2f6026..." at bounding box center [358, 174] width 61 height 19
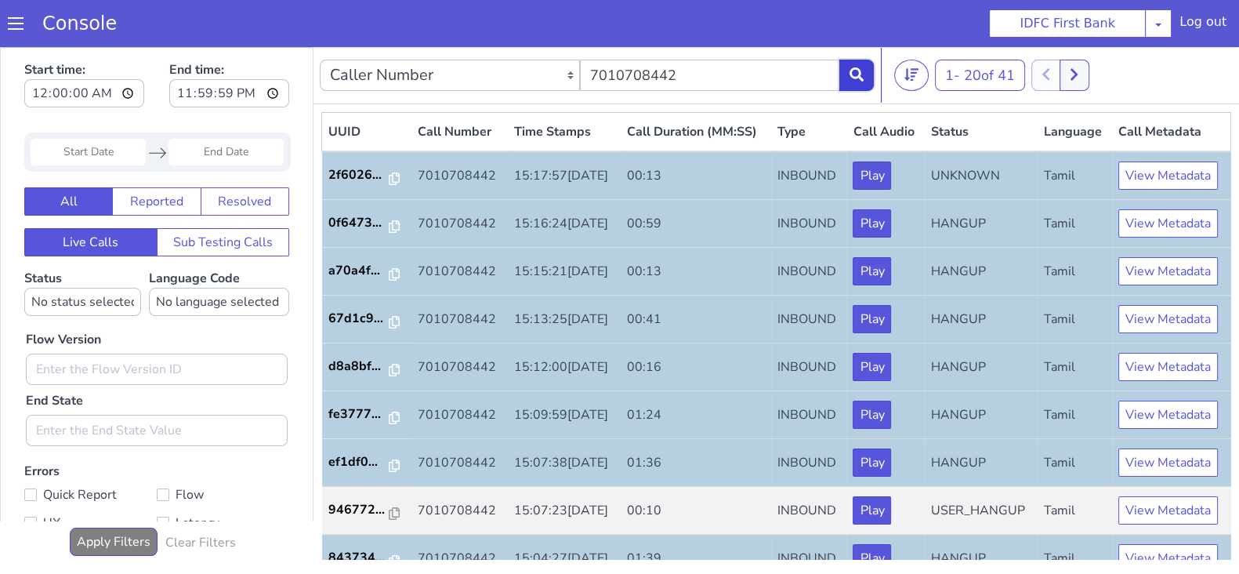
click at [861, 81] on button at bounding box center [856, 75] width 34 height 31
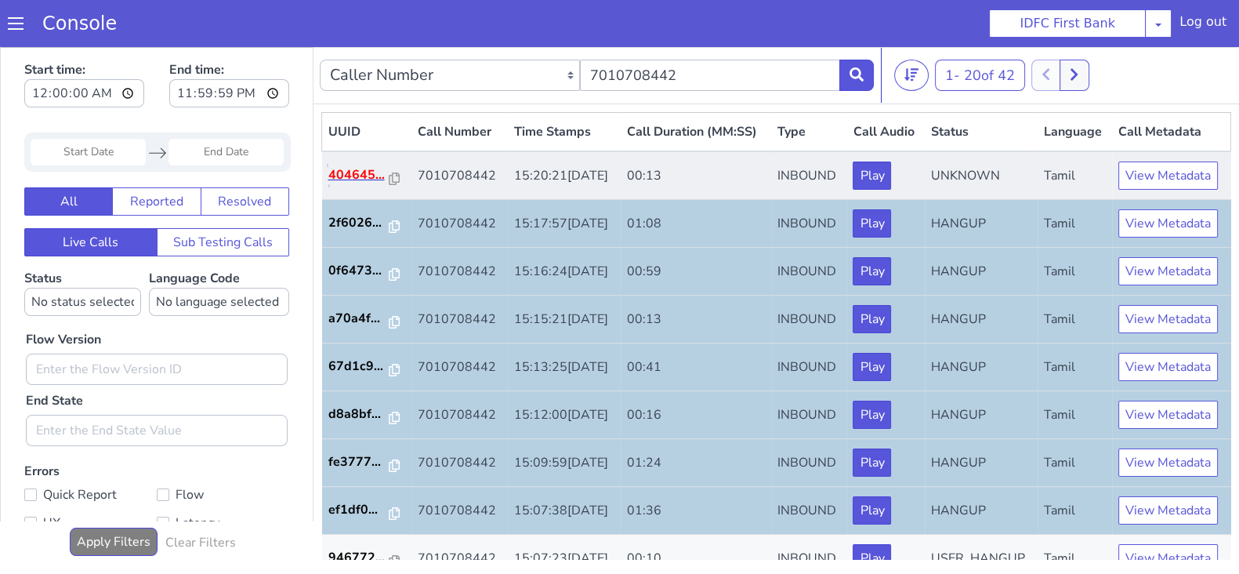
click at [362, 184] on p "404645..." at bounding box center [358, 174] width 61 height 19
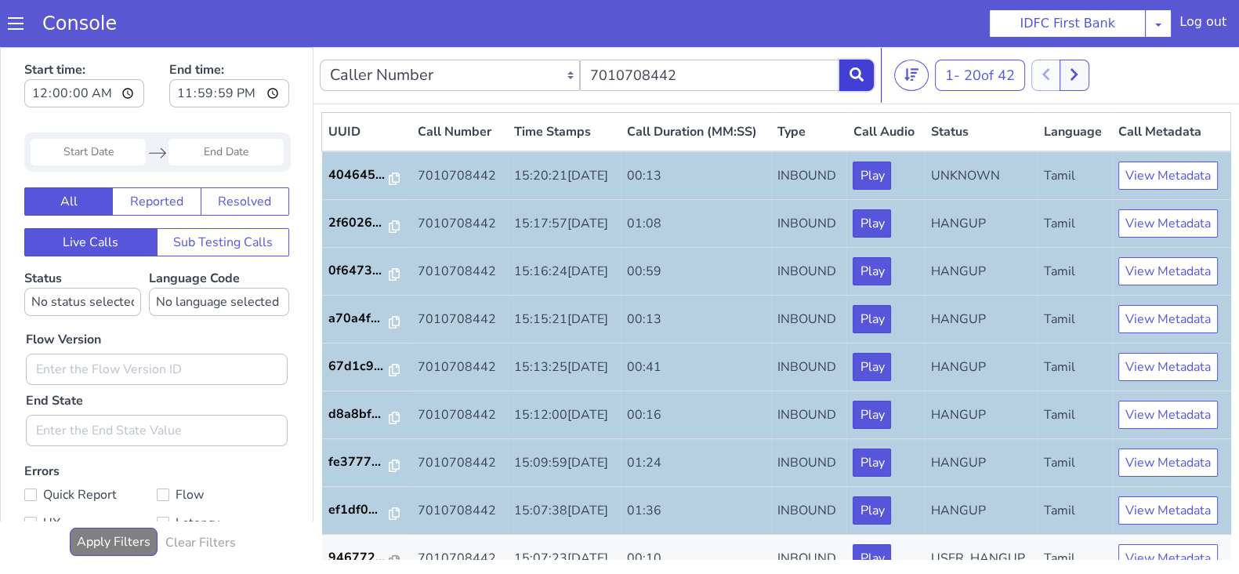
click at [853, 76] on icon at bounding box center [856, 74] width 14 height 14
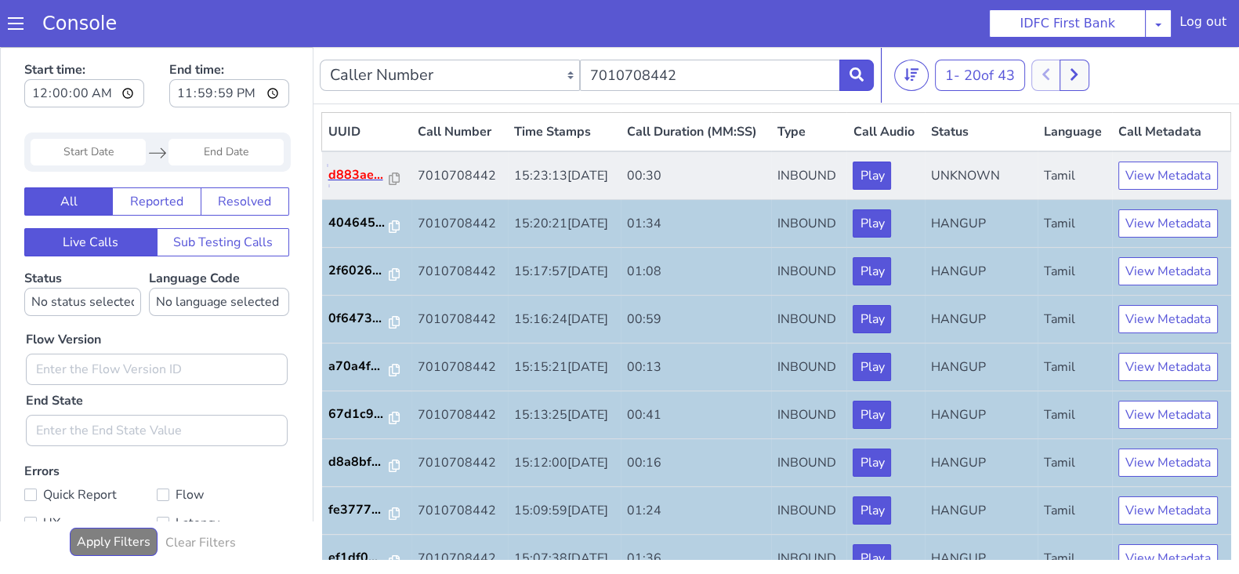
click at [348, 184] on p "d883ae..." at bounding box center [358, 174] width 61 height 19
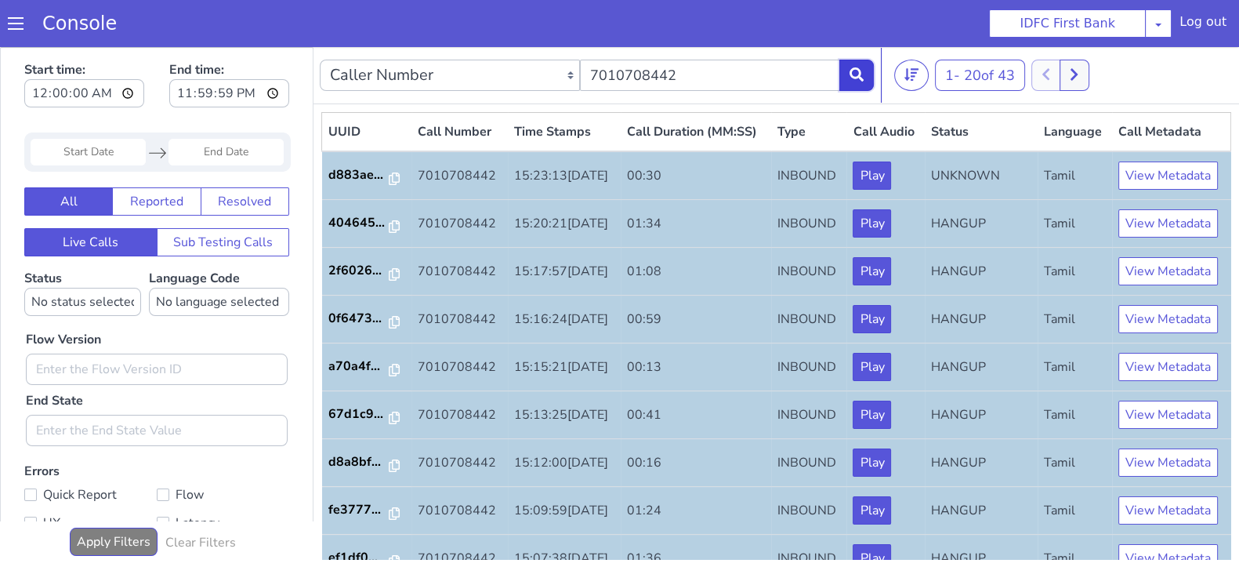
click at [870, 78] on button at bounding box center [856, 75] width 34 height 31
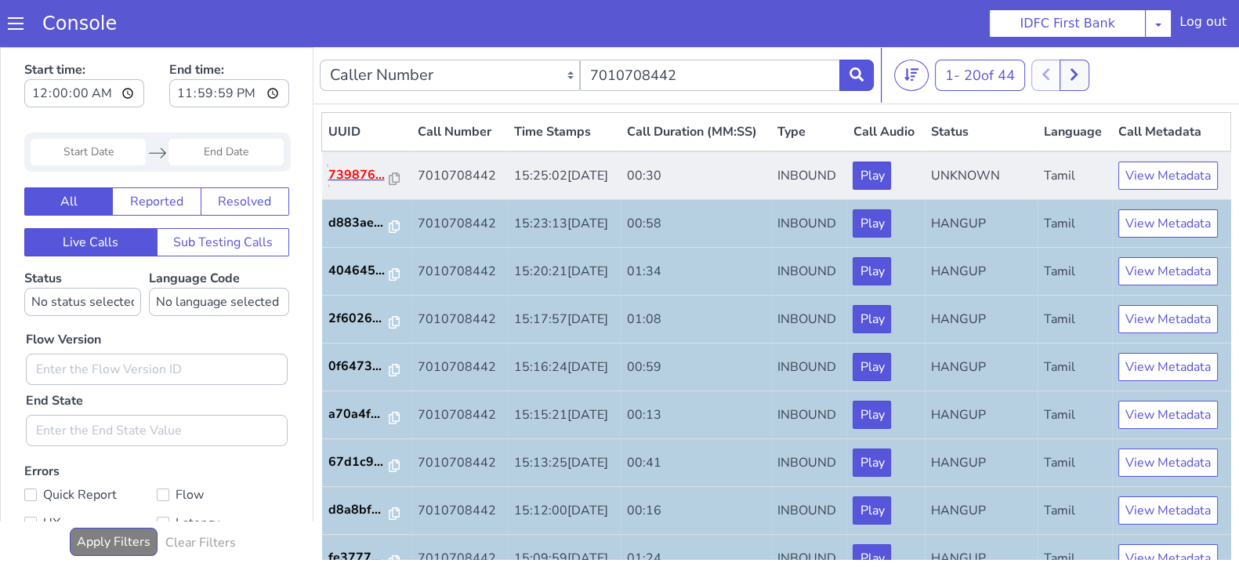
click at [376, 184] on p "739876..." at bounding box center [358, 174] width 61 height 19
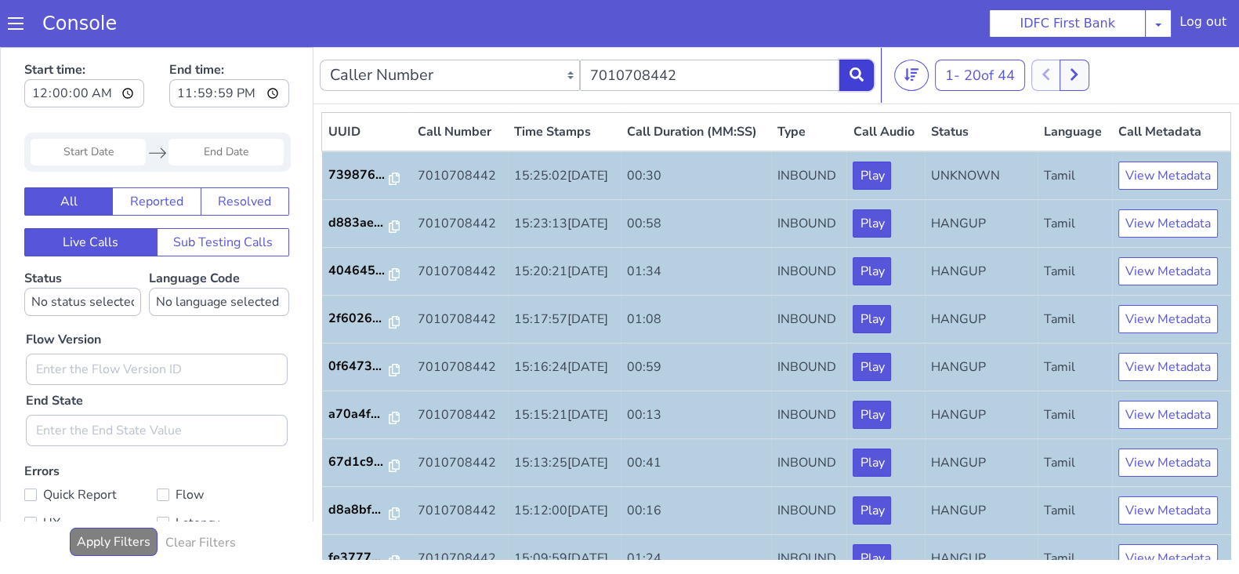
click at [862, 77] on icon at bounding box center [856, 74] width 14 height 14
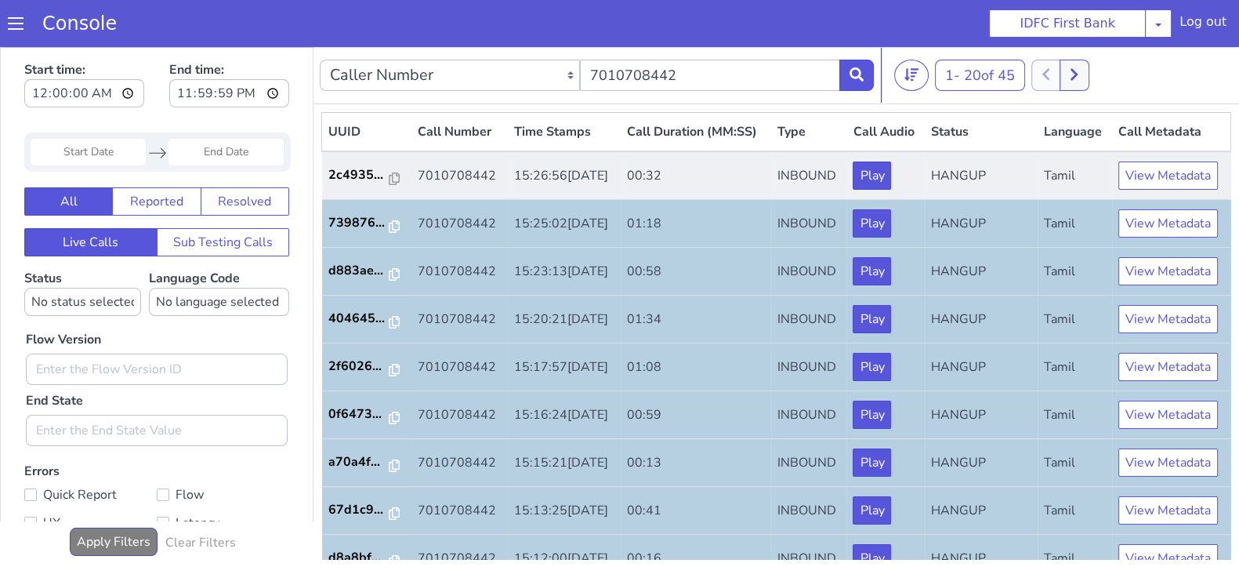
click at [368, 186] on td "2c4935..." at bounding box center [366, 175] width 89 height 49
click at [364, 184] on p "2c4935..." at bounding box center [358, 174] width 61 height 19
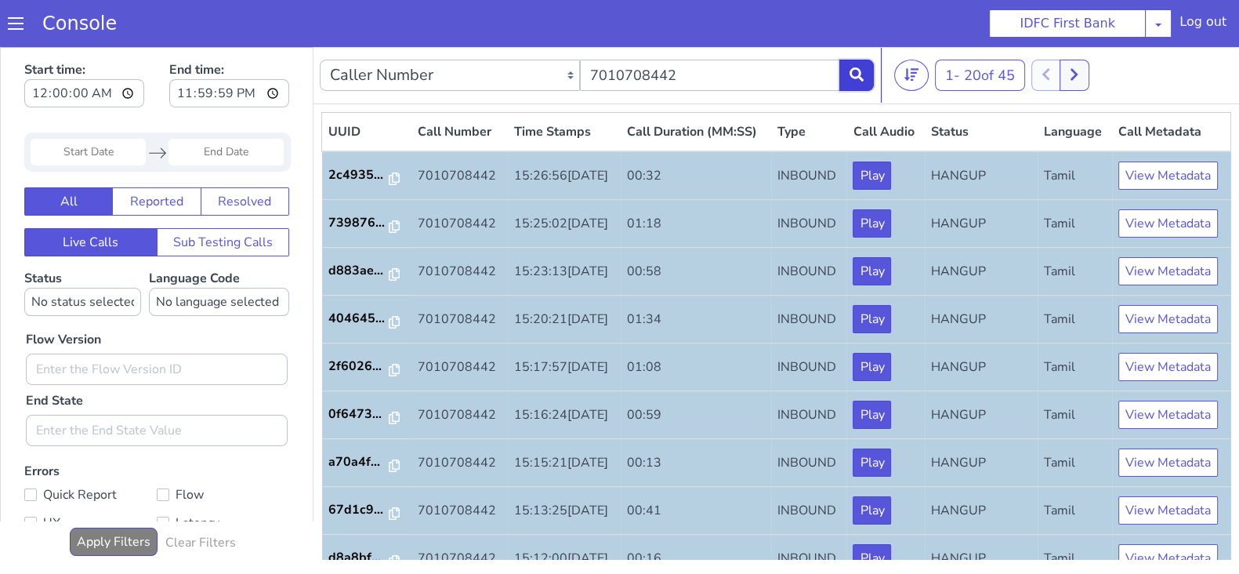
click at [862, 81] on button at bounding box center [856, 75] width 34 height 31
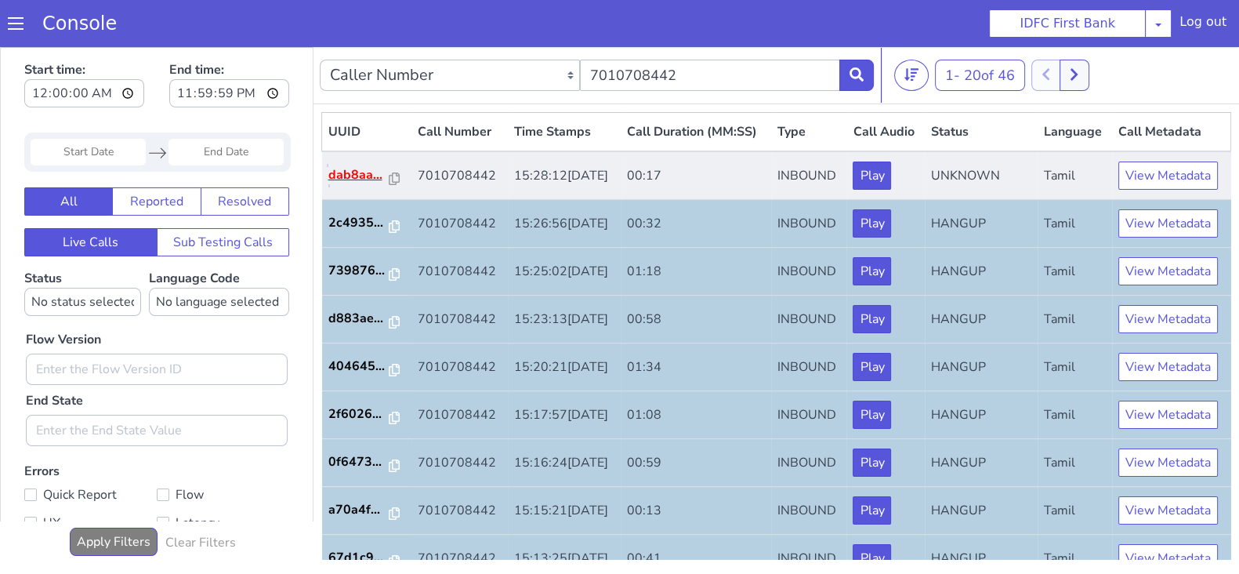
click at [362, 184] on p "dab8aa..." at bounding box center [358, 174] width 61 height 19
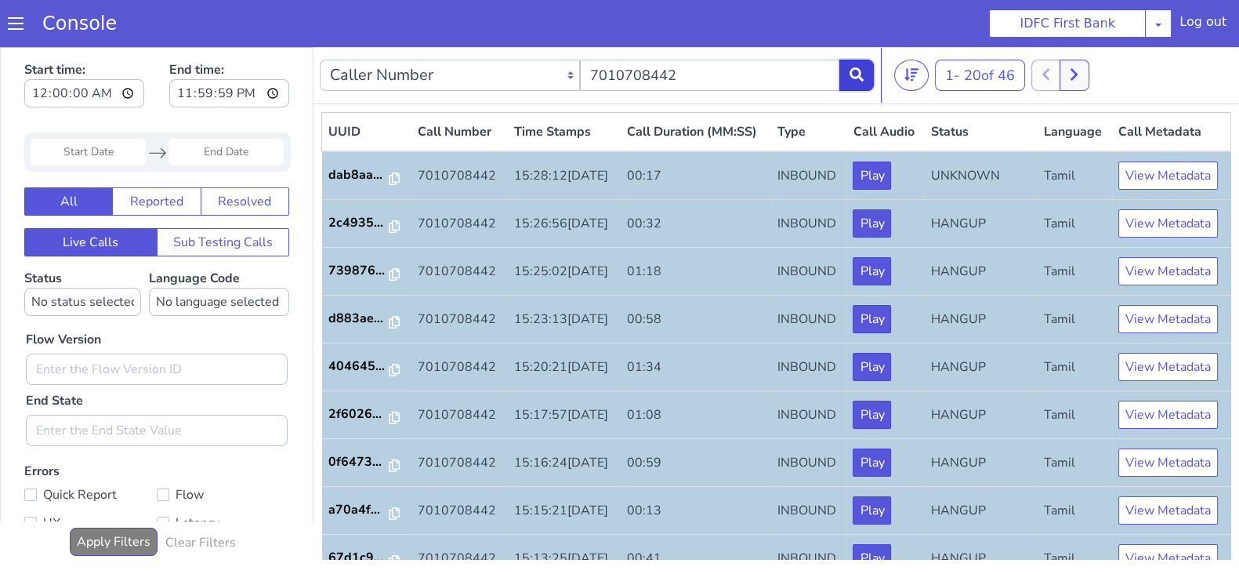
click at [849, 74] on icon at bounding box center [856, 74] width 14 height 14
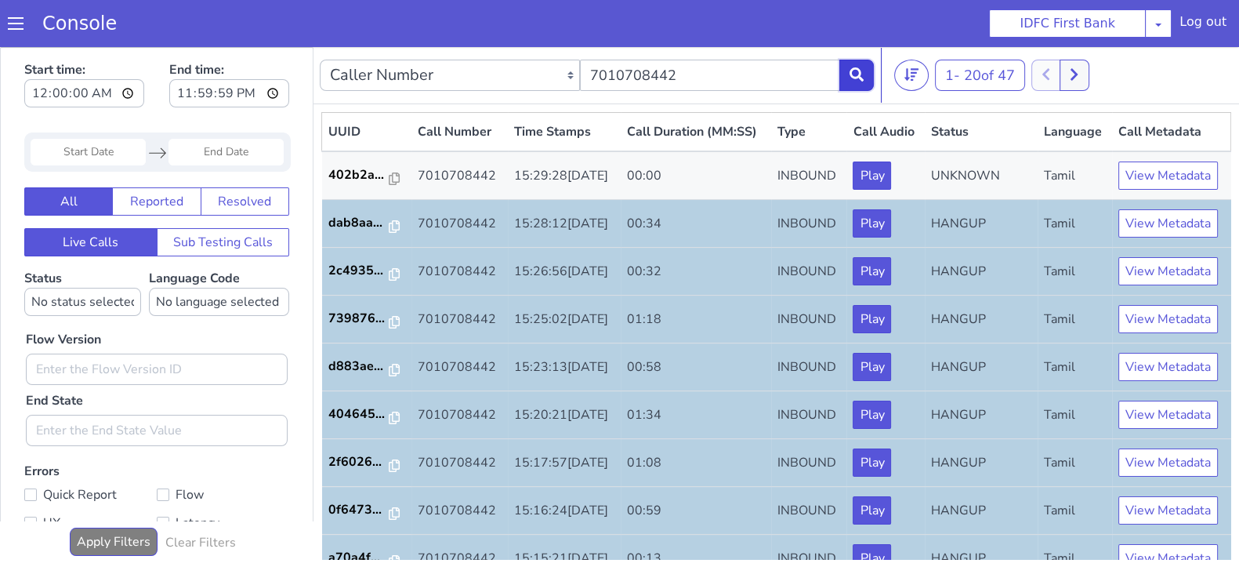
click at [863, 74] on icon at bounding box center [856, 74] width 14 height 14
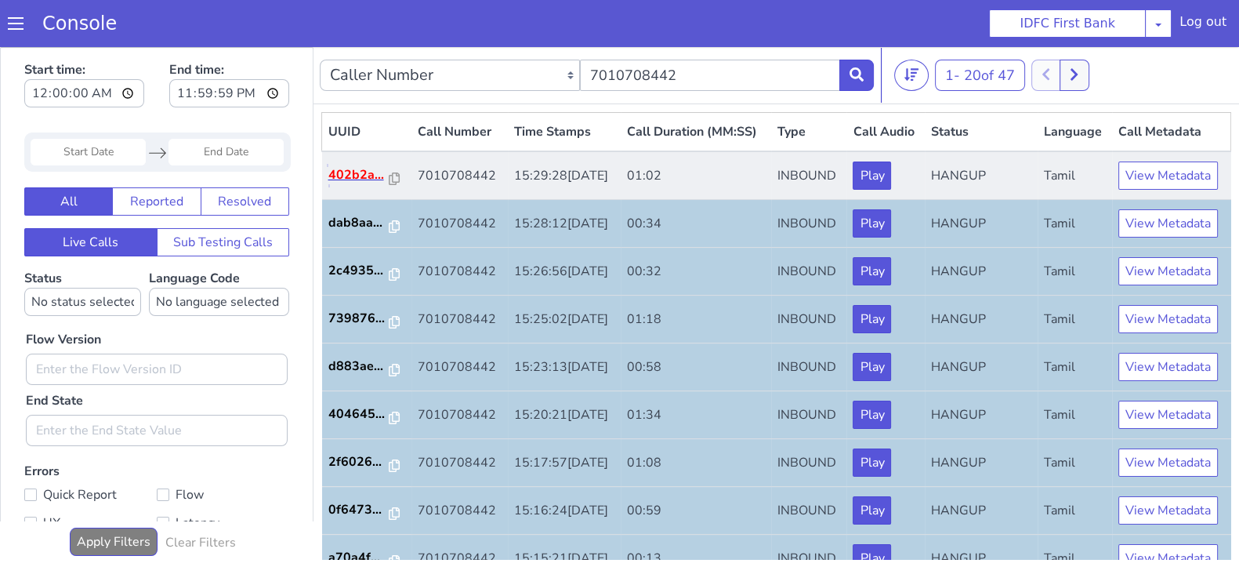
click at [353, 184] on p "402b2a..." at bounding box center [358, 174] width 61 height 19
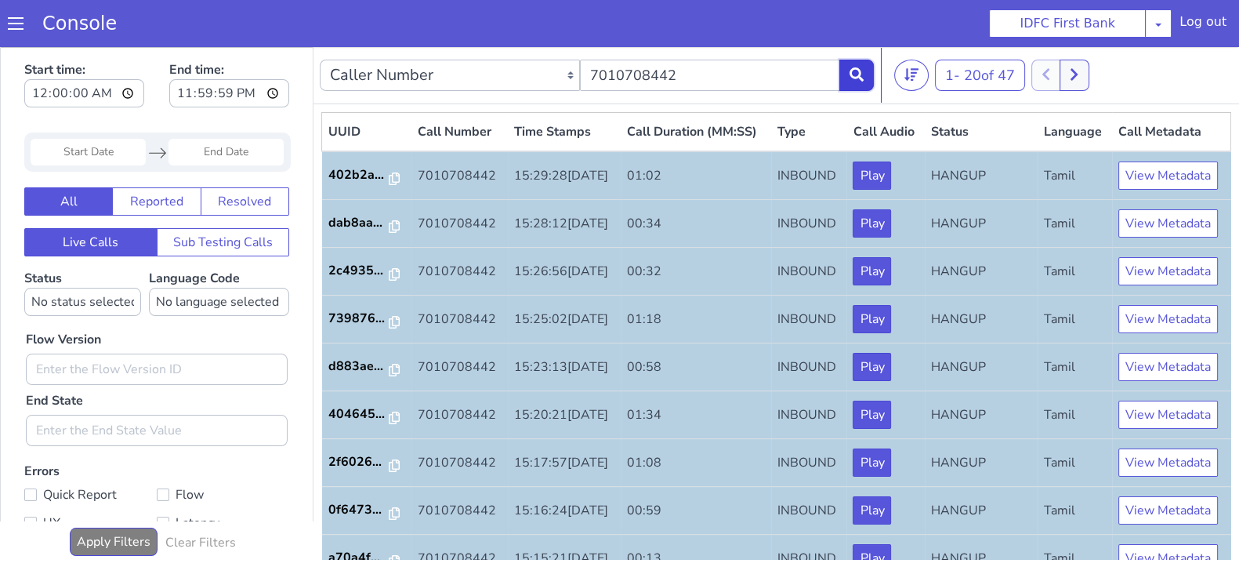
click at [857, 68] on icon at bounding box center [856, 74] width 14 height 14
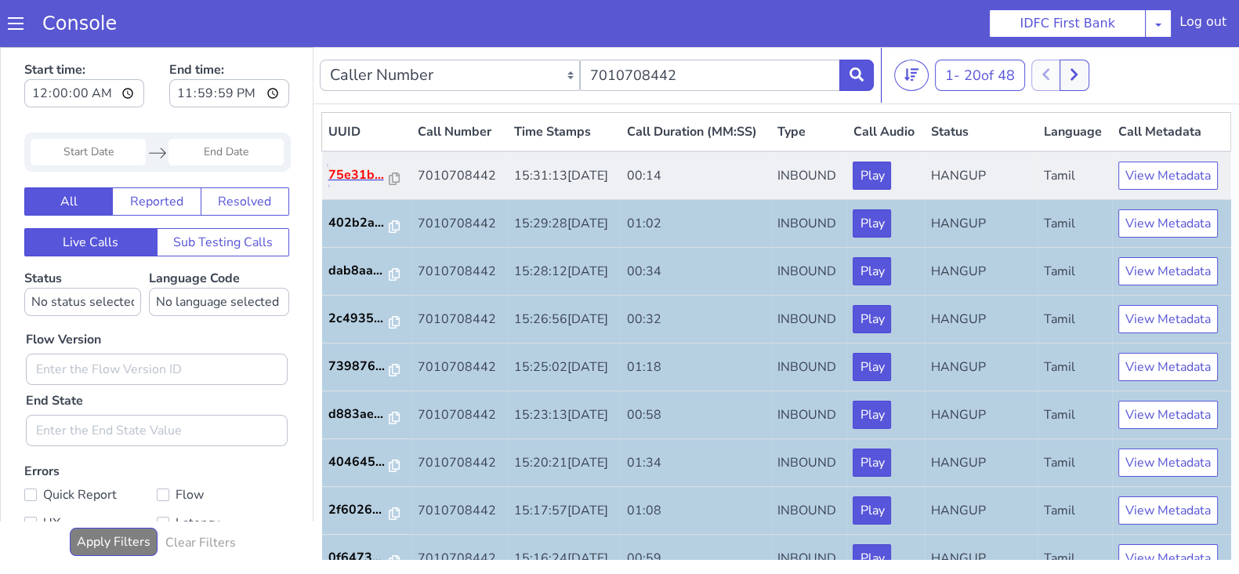
click at [360, 184] on p "75e31b..." at bounding box center [358, 174] width 61 height 19
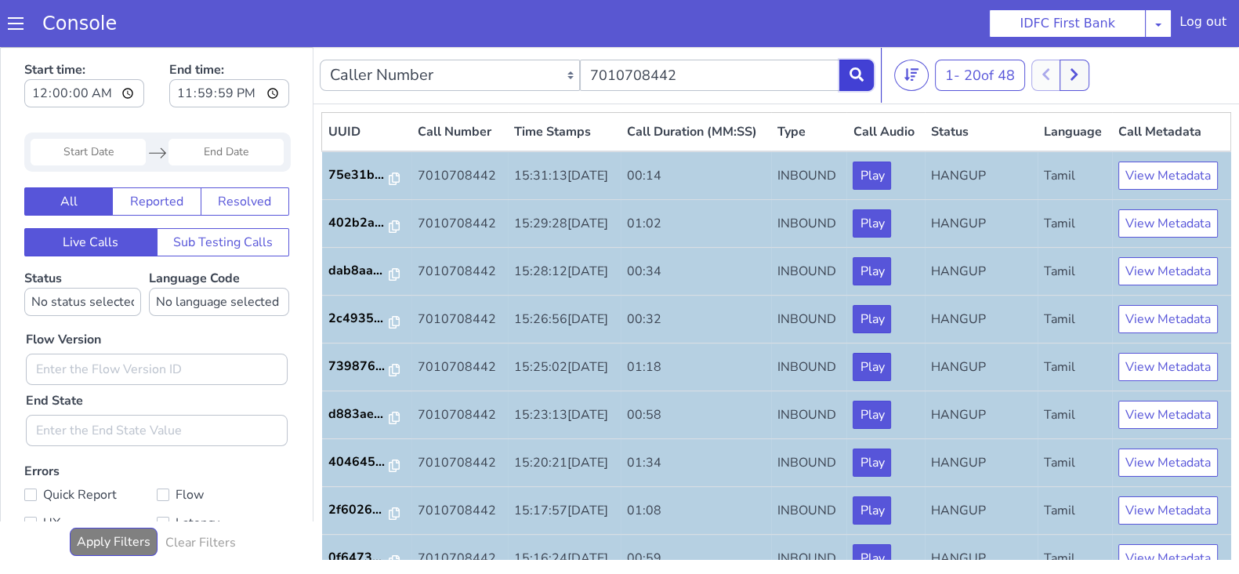
click at [849, 72] on icon at bounding box center [856, 74] width 14 height 14
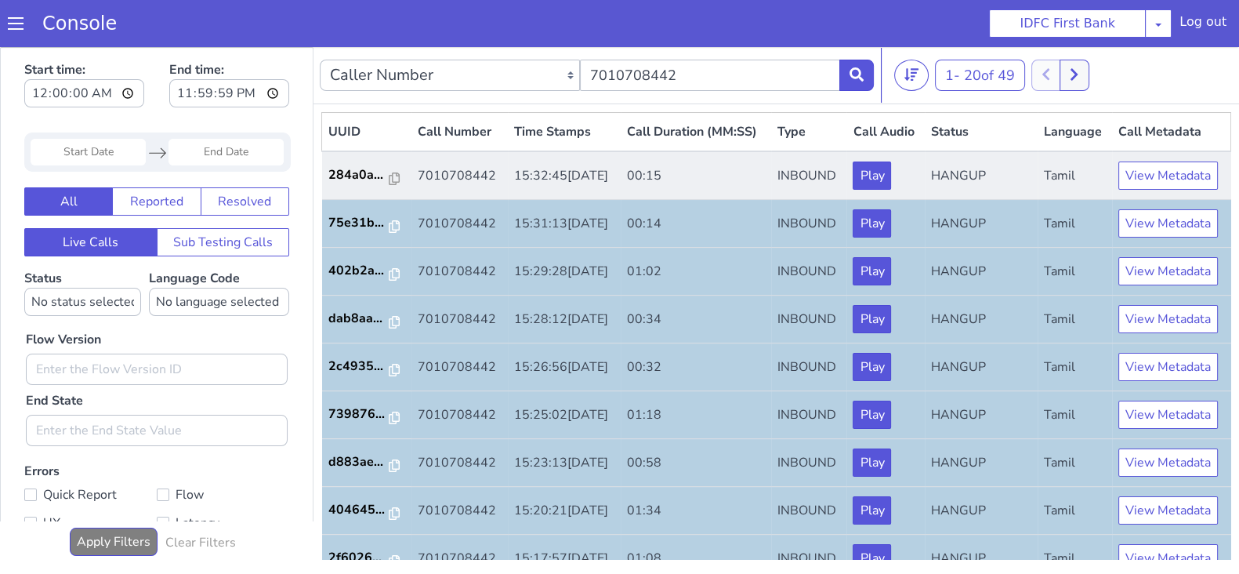
click at [344, 200] on td "284a0a..." at bounding box center [366, 175] width 89 height 49
click at [340, 184] on p "284a0a..." at bounding box center [358, 174] width 61 height 19
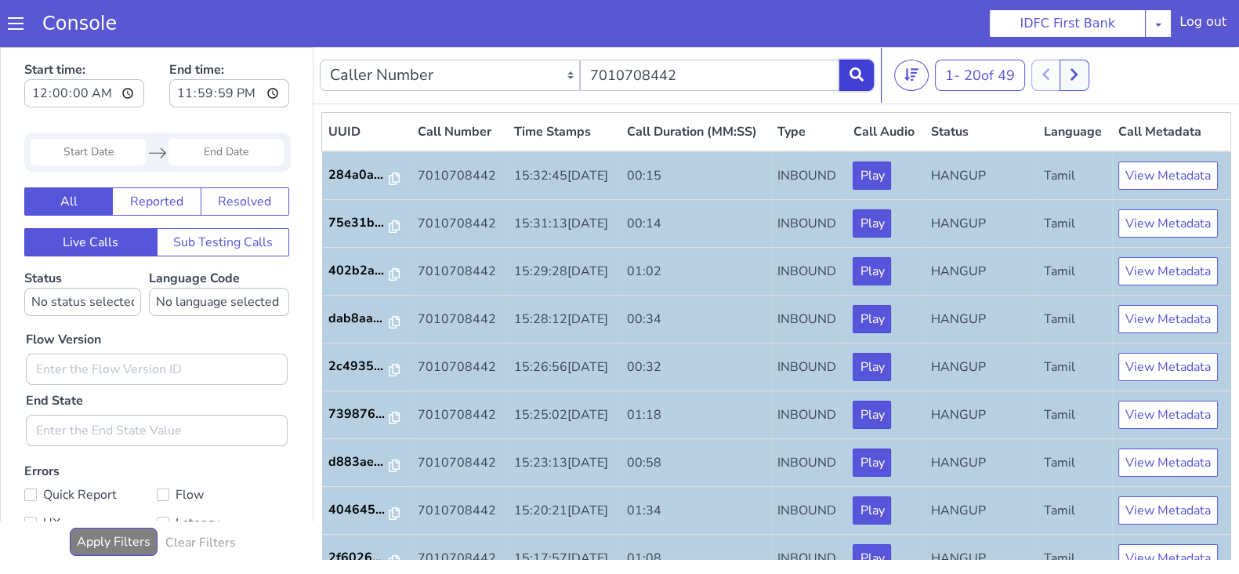
click at [850, 68] on icon at bounding box center [856, 74] width 14 height 14
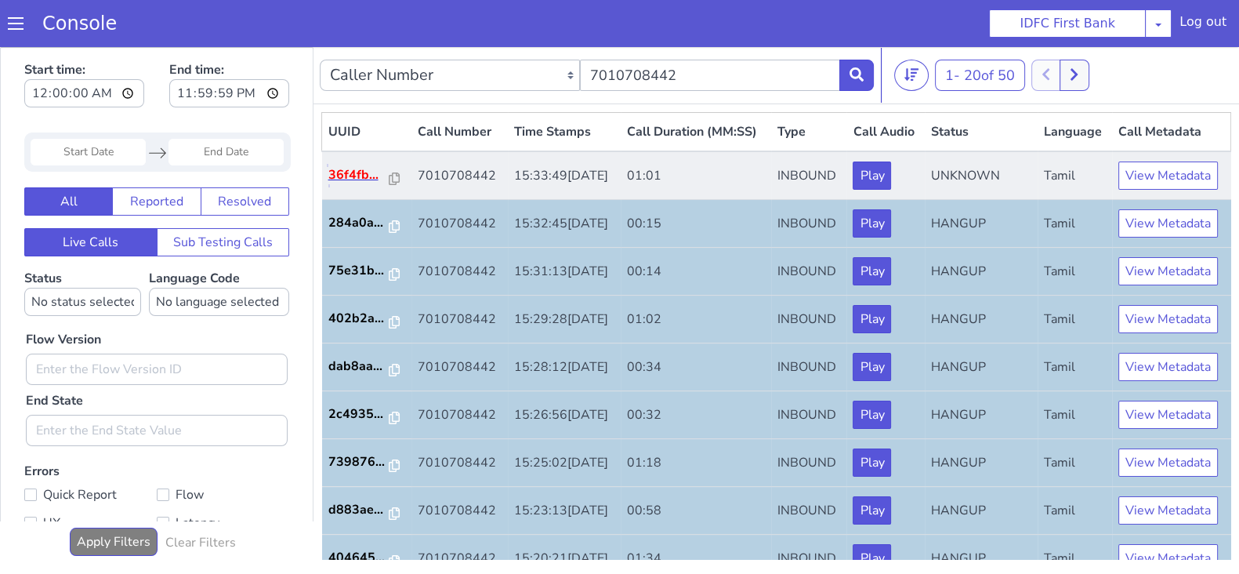
click at [357, 184] on p "36f4fb..." at bounding box center [358, 174] width 61 height 19
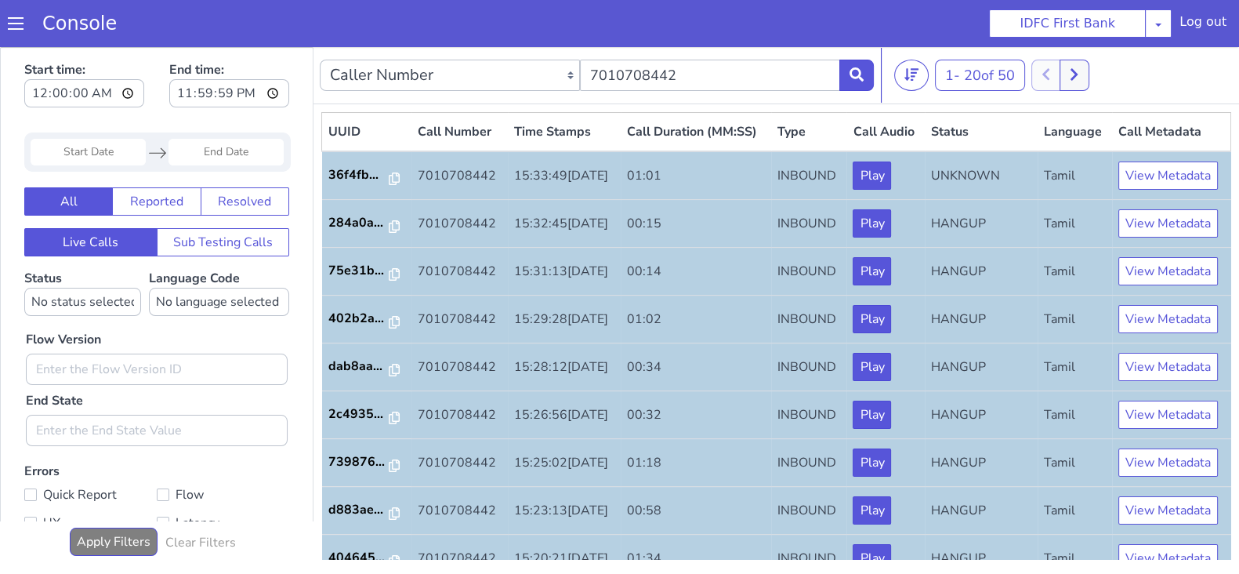
click at [856, 56] on div "Caller Number Call UUID Custom Parameter 7010708442" at bounding box center [597, 75] width 554 height 44
click at [860, 74] on icon at bounding box center [856, 74] width 14 height 14
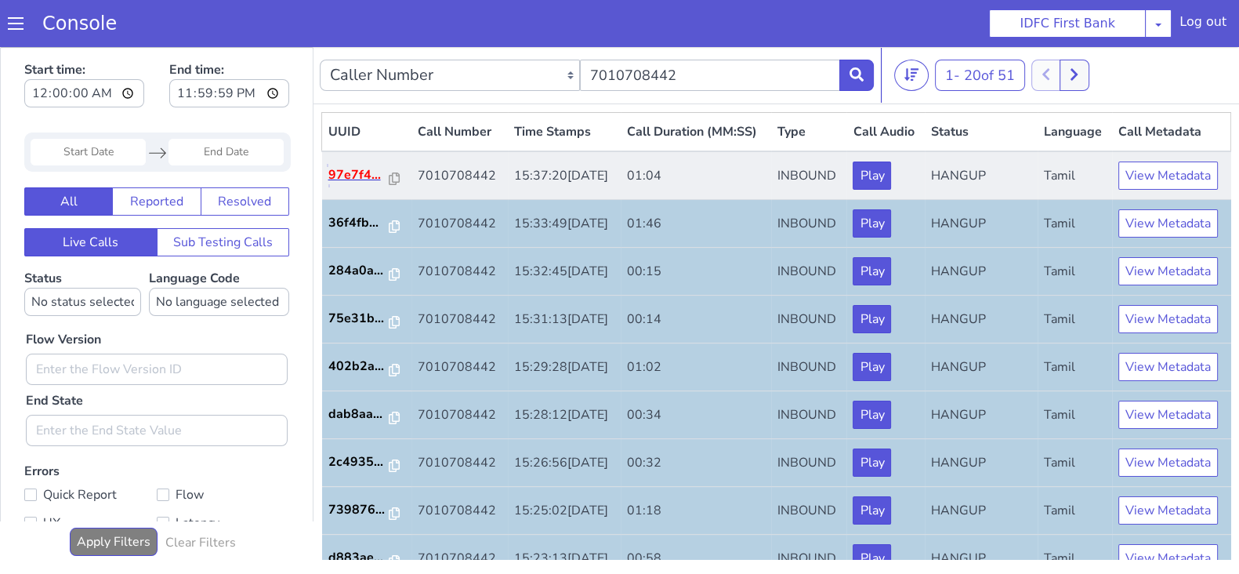
click at [343, 184] on p "97e7f4..." at bounding box center [358, 174] width 61 height 19
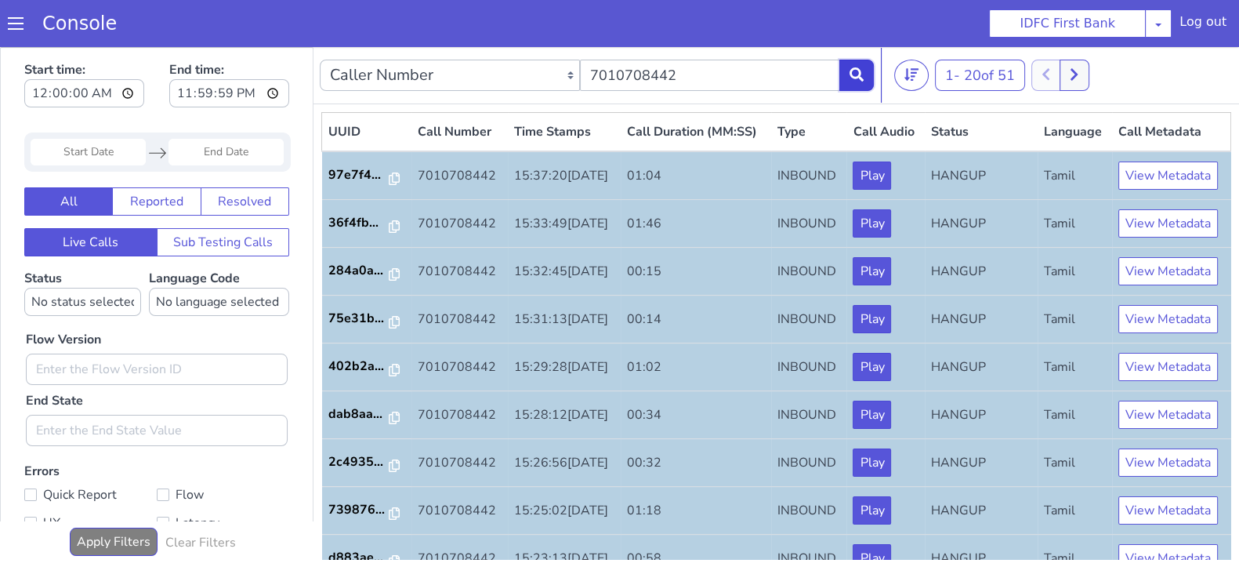
click at [854, 84] on button at bounding box center [856, 75] width 34 height 31
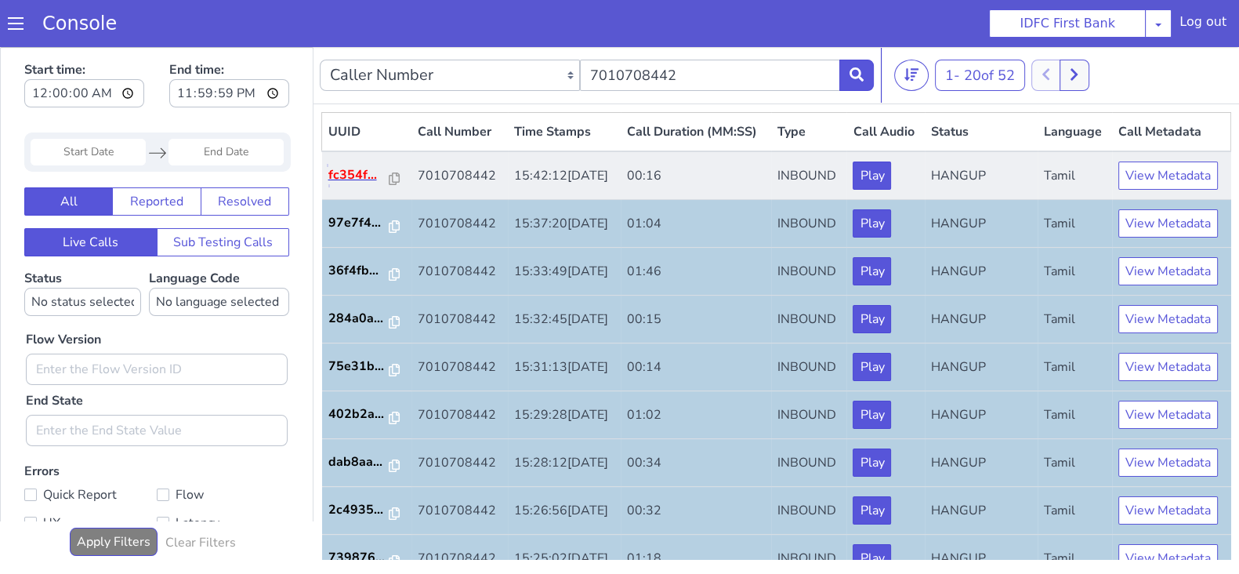
click at [354, 184] on p "fc354f..." at bounding box center [358, 174] width 61 height 19
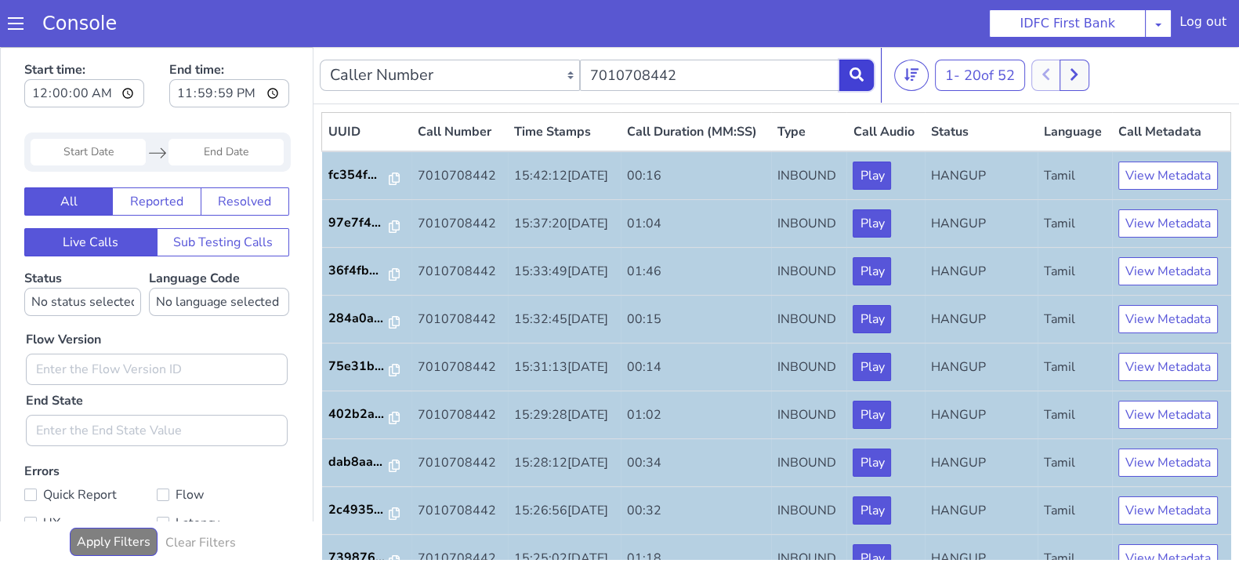
click at [858, 76] on icon at bounding box center [856, 74] width 14 height 14
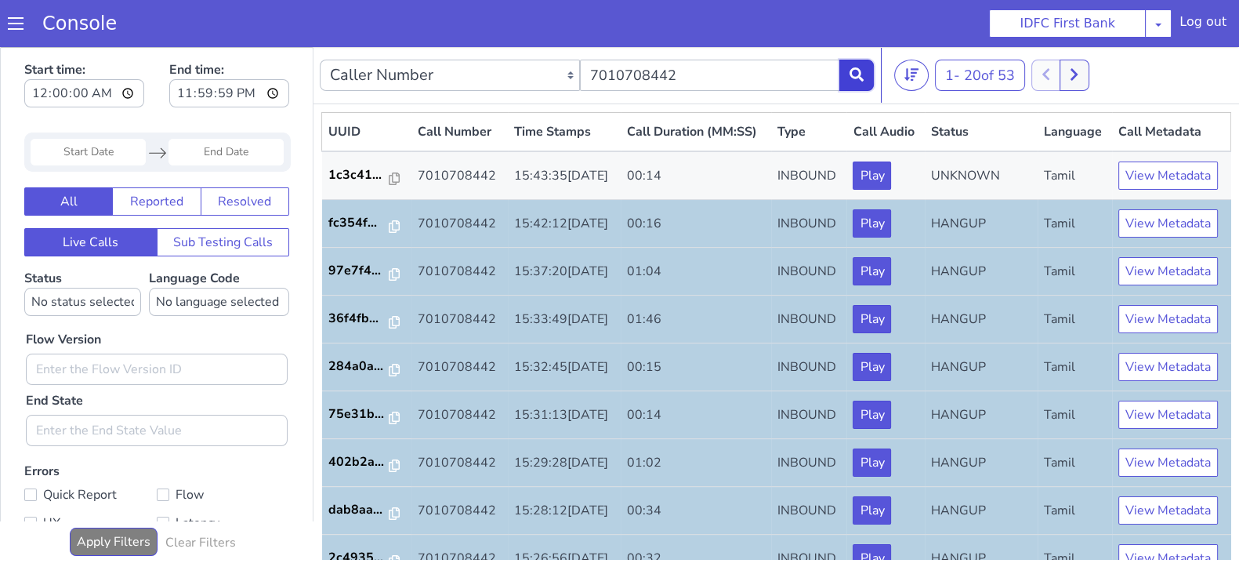
click at [859, 85] on button at bounding box center [856, 75] width 34 height 31
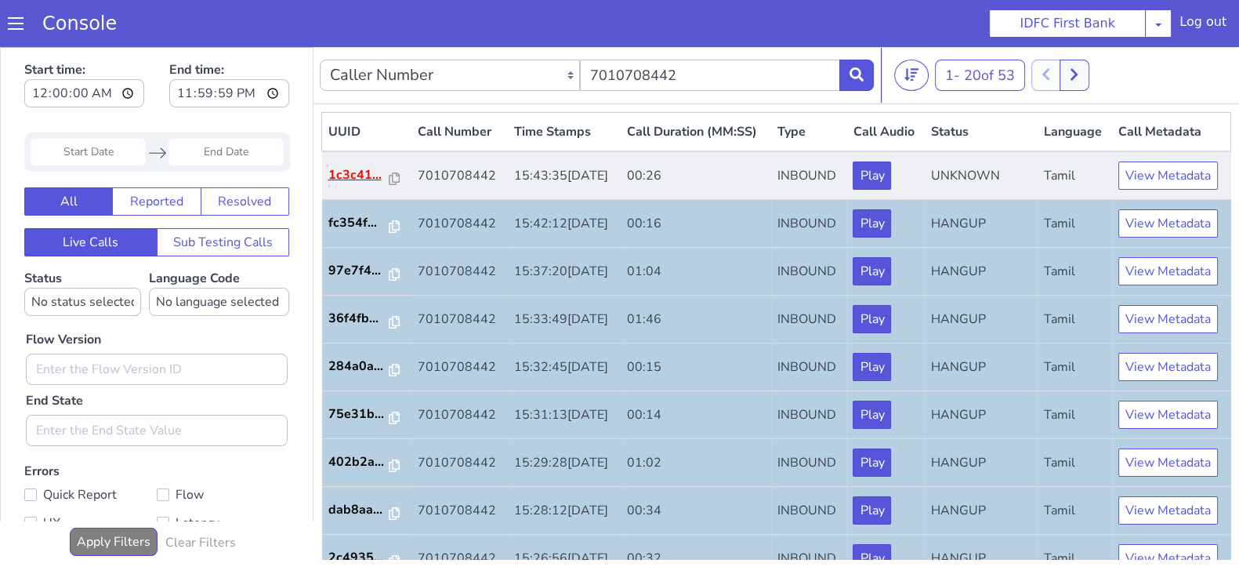
click at [353, 184] on p "1c3c41..." at bounding box center [358, 174] width 61 height 19
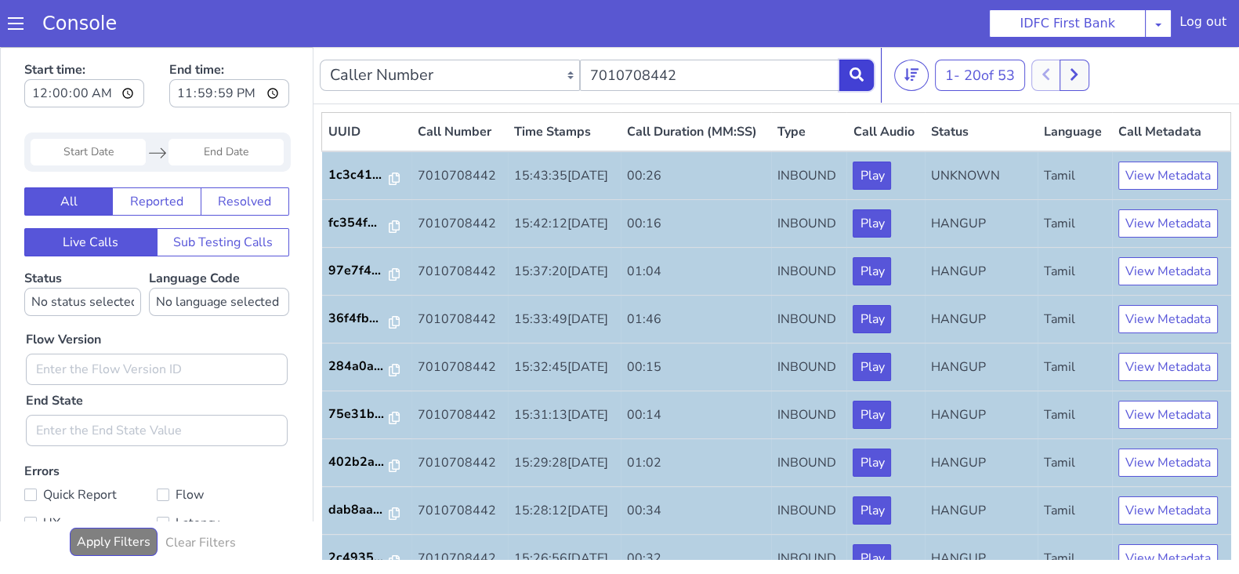
click at [860, 75] on icon at bounding box center [856, 74] width 14 height 14
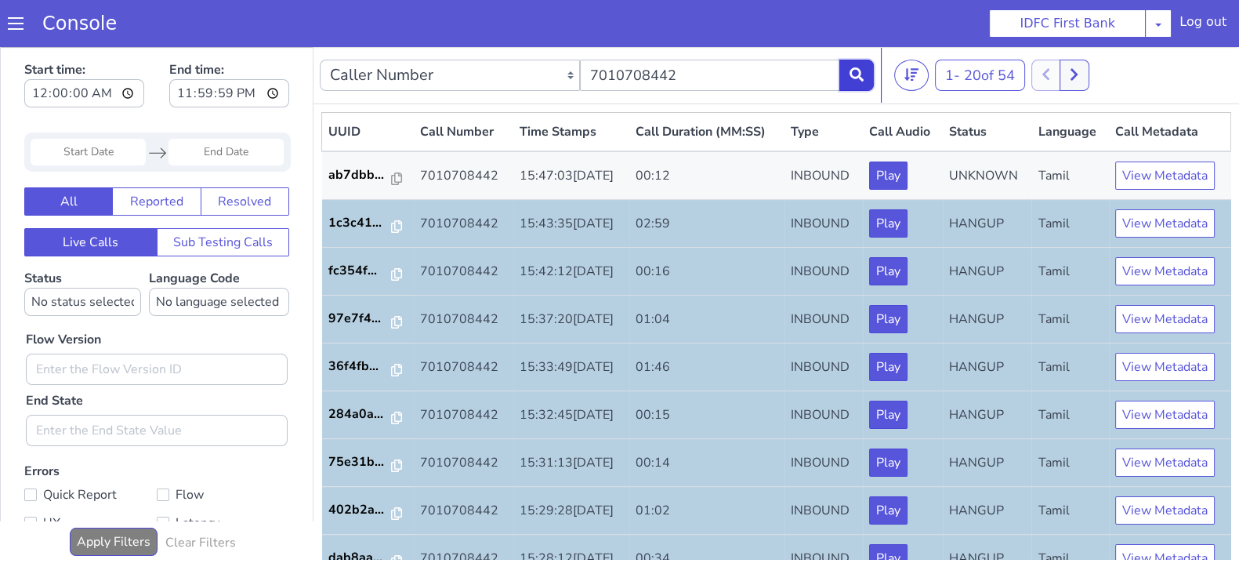
click at [868, 70] on button at bounding box center [856, 75] width 34 height 31
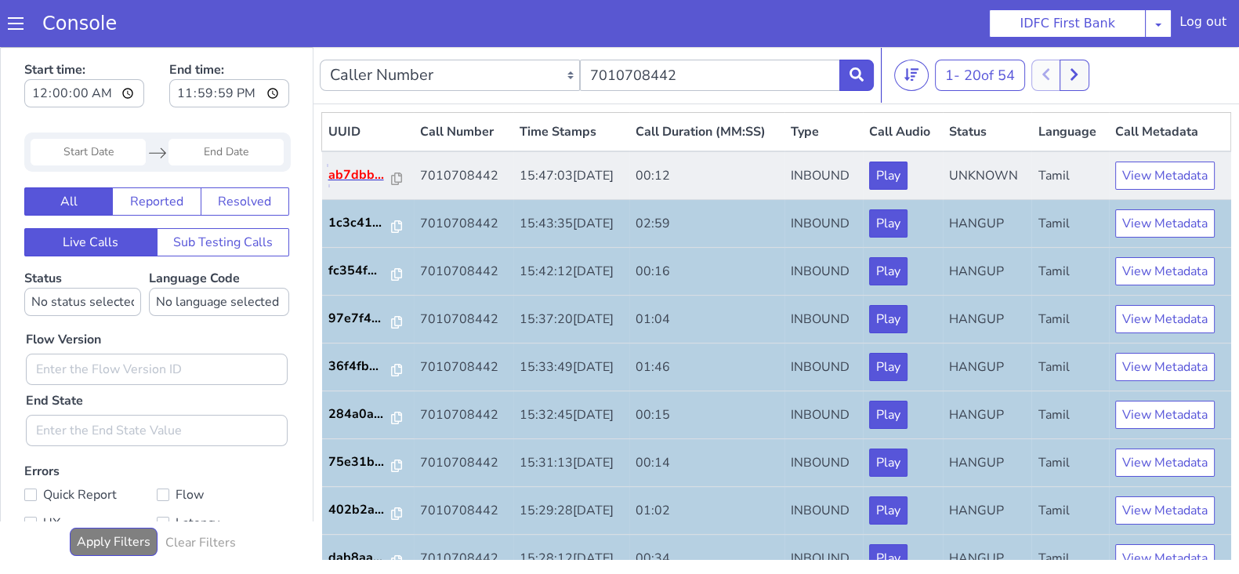
click at [359, 165] on p "ab7dbb..." at bounding box center [360, 174] width 64 height 19
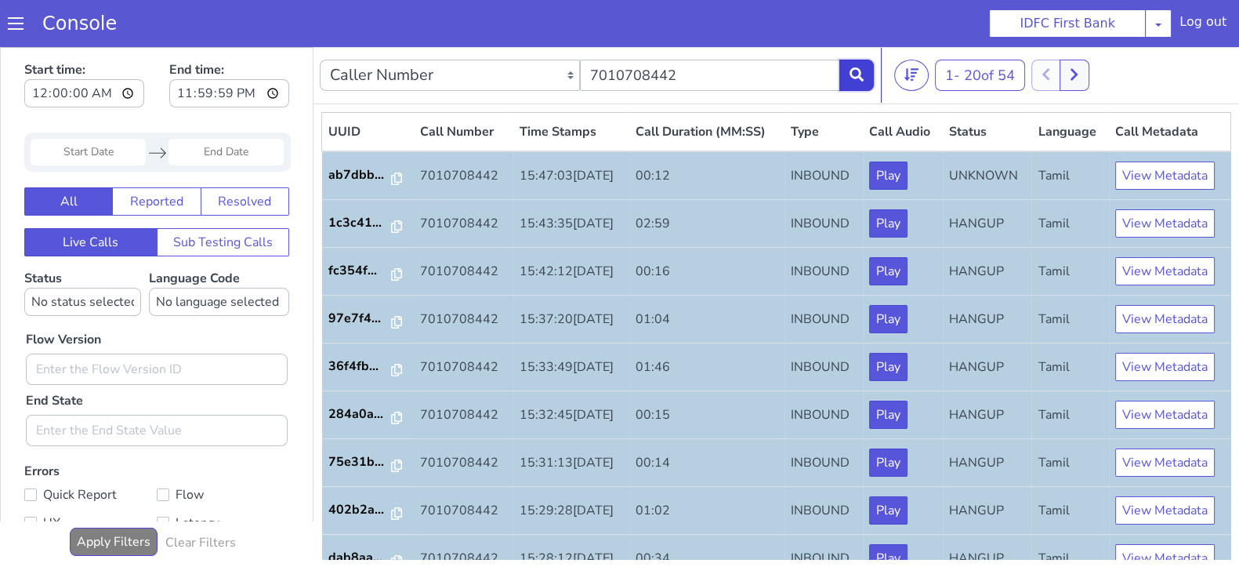
click at [863, 86] on button at bounding box center [856, 75] width 34 height 31
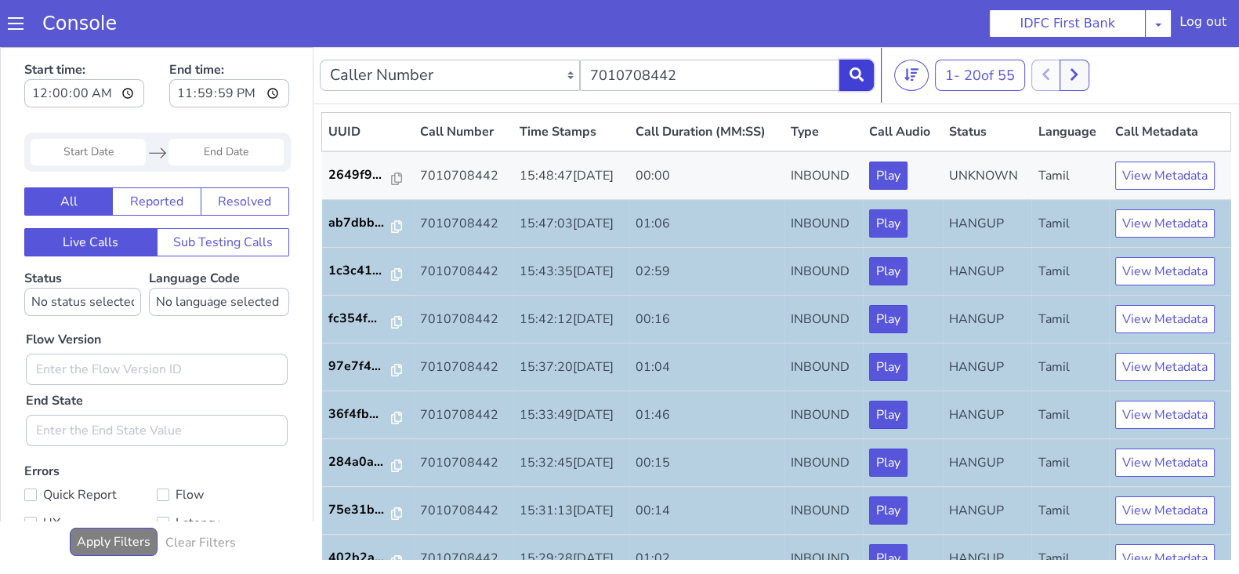
click at [860, 82] on button at bounding box center [856, 75] width 34 height 31
click at [847, 76] on button at bounding box center [856, 75] width 34 height 31
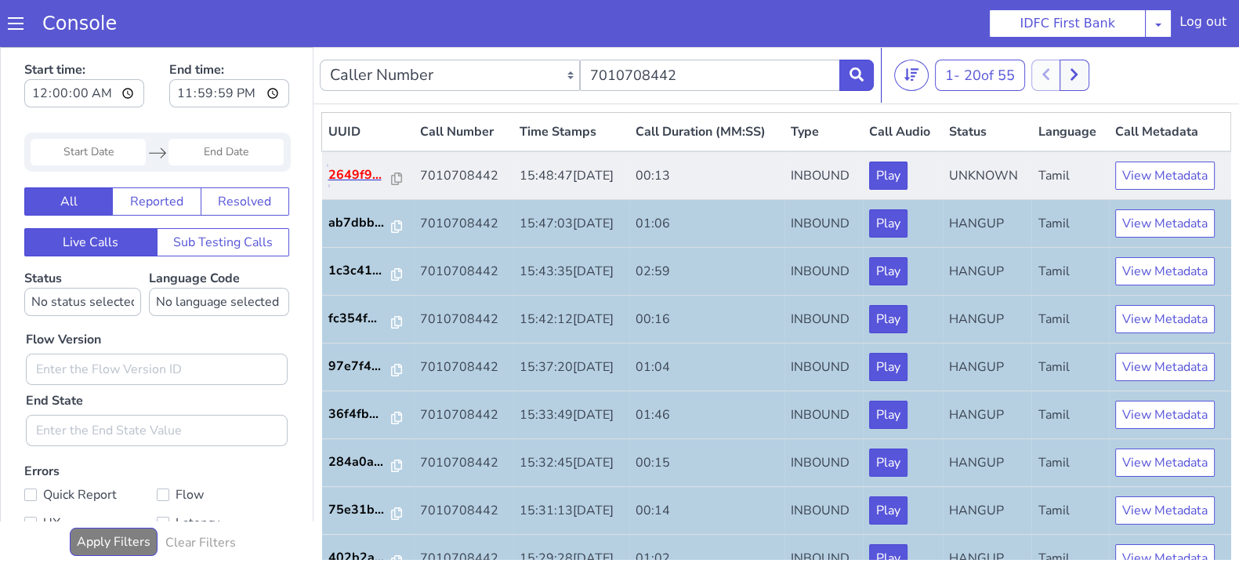
click at [348, 177] on p "2649f9..." at bounding box center [360, 174] width 64 height 19
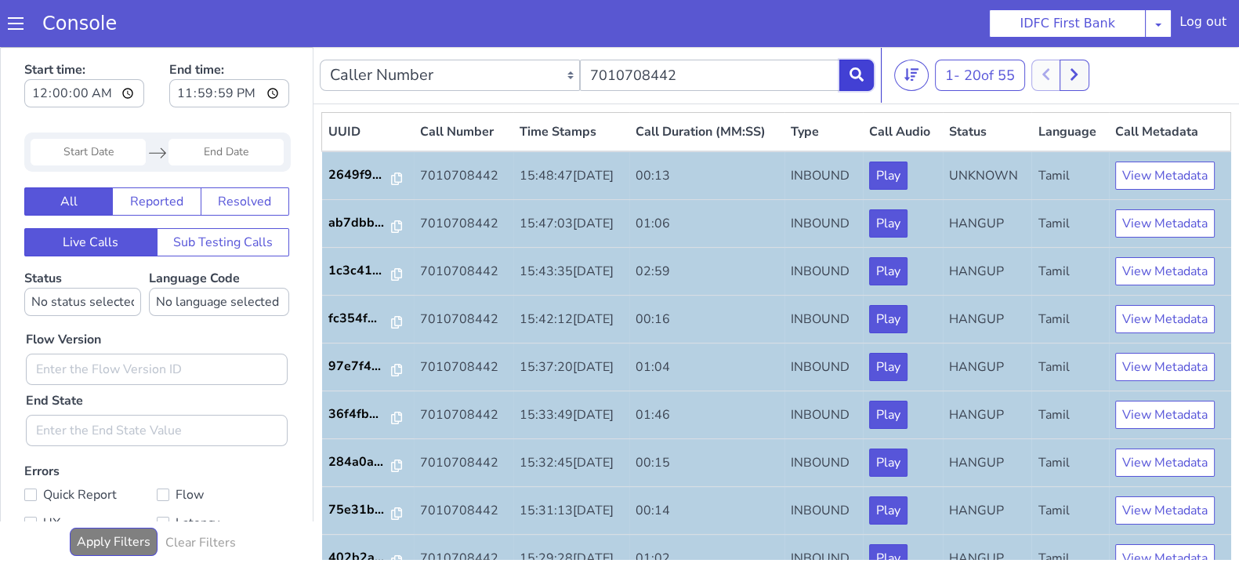
click at [850, 76] on icon at bounding box center [856, 74] width 14 height 14
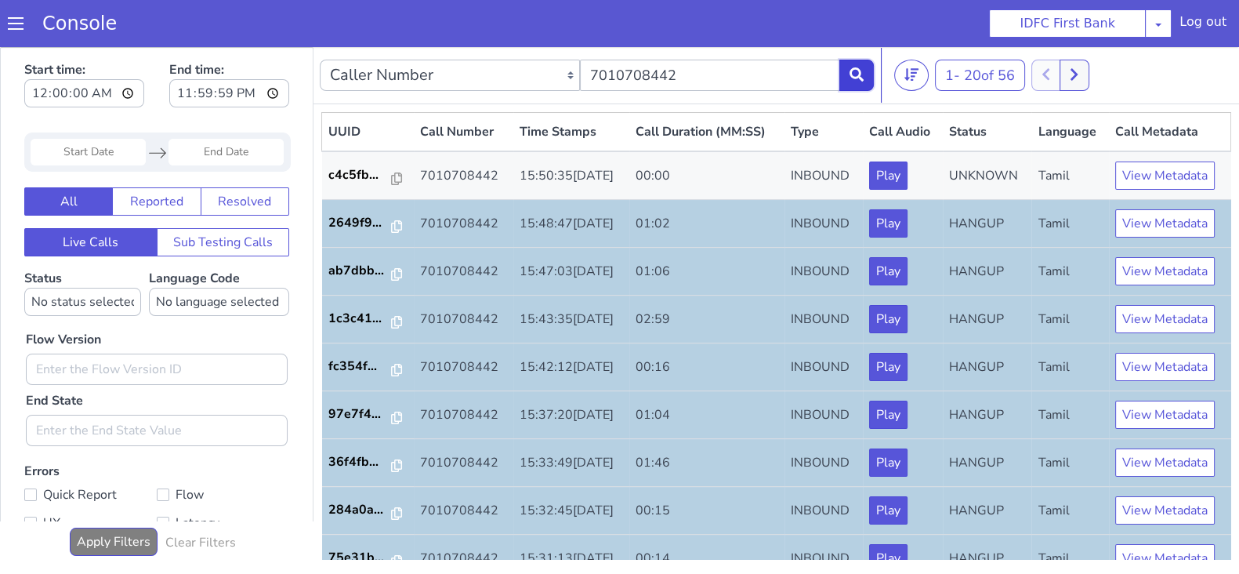
click at [857, 87] on button at bounding box center [856, 75] width 34 height 31
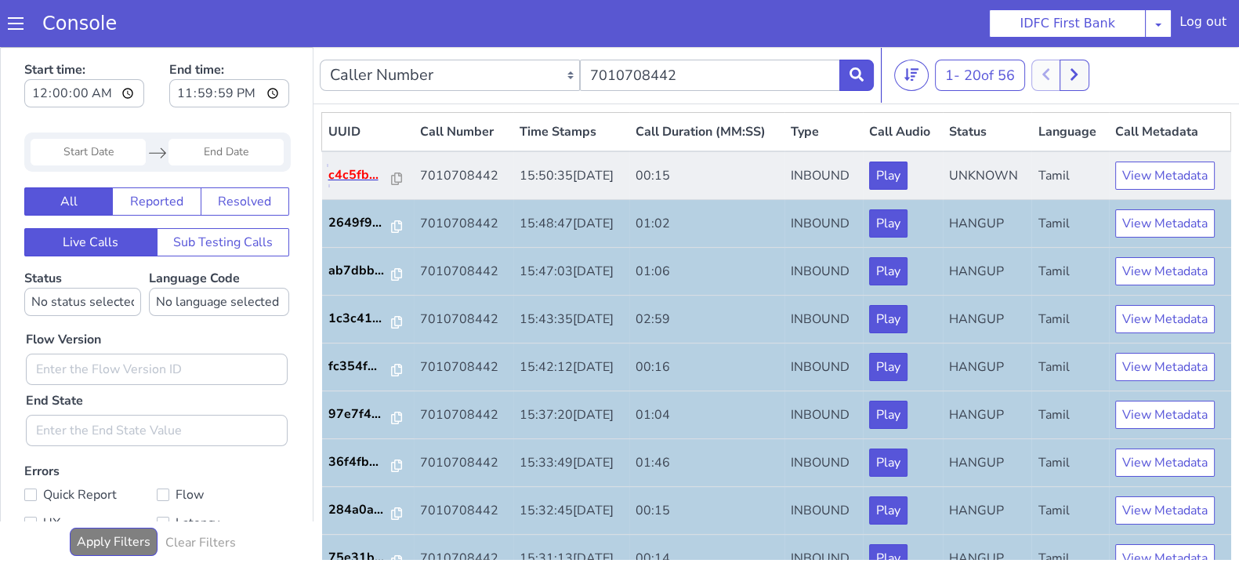
click at [359, 167] on p "c4c5fb..." at bounding box center [360, 174] width 64 height 19
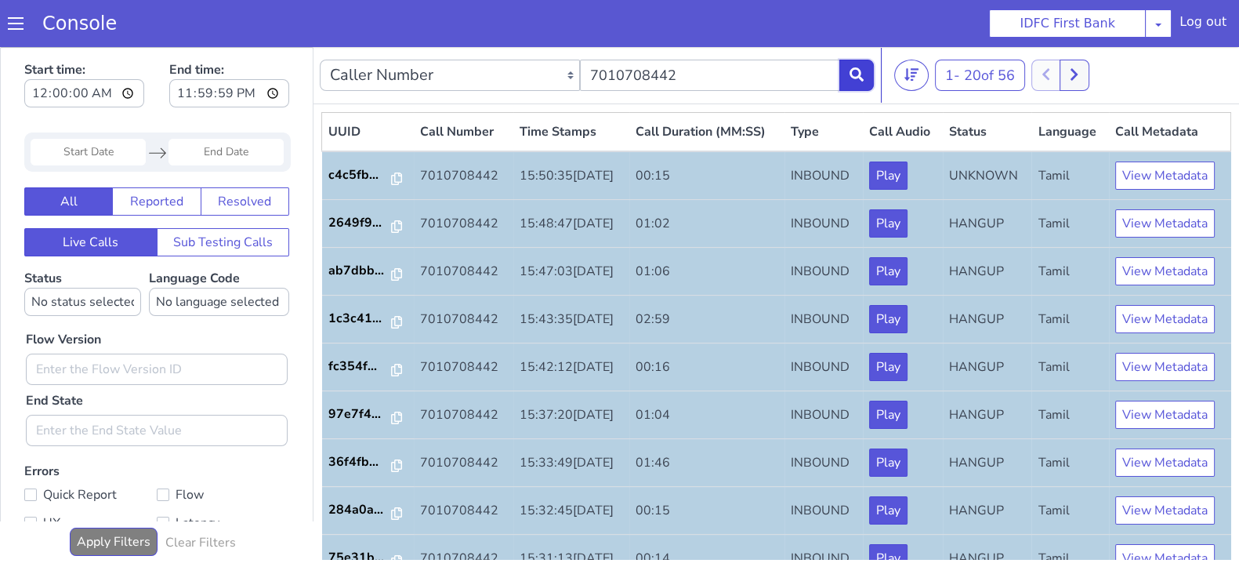
click at [860, 74] on icon at bounding box center [856, 74] width 14 height 14
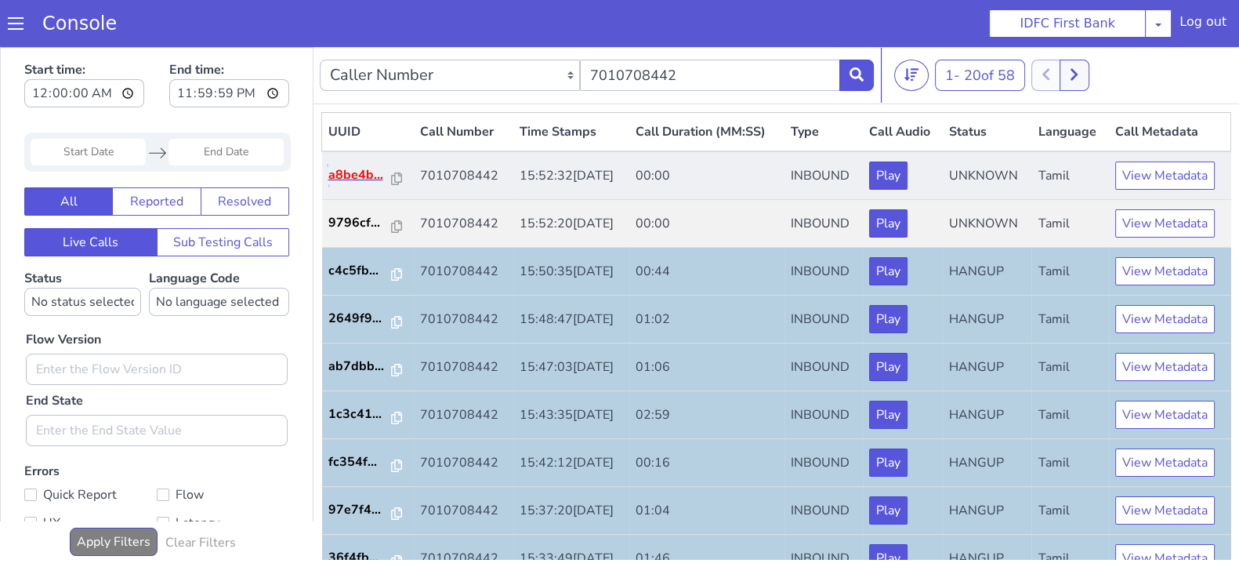
click at [368, 178] on p "a8be4b..." at bounding box center [360, 174] width 64 height 19
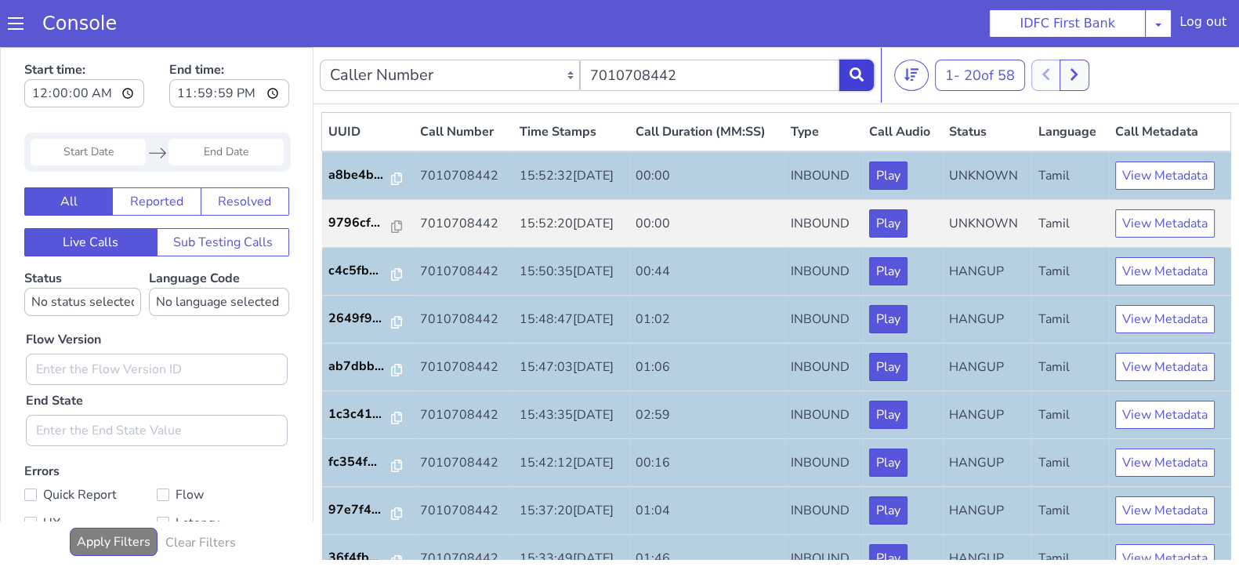
click at [853, 75] on icon at bounding box center [856, 74] width 14 height 14
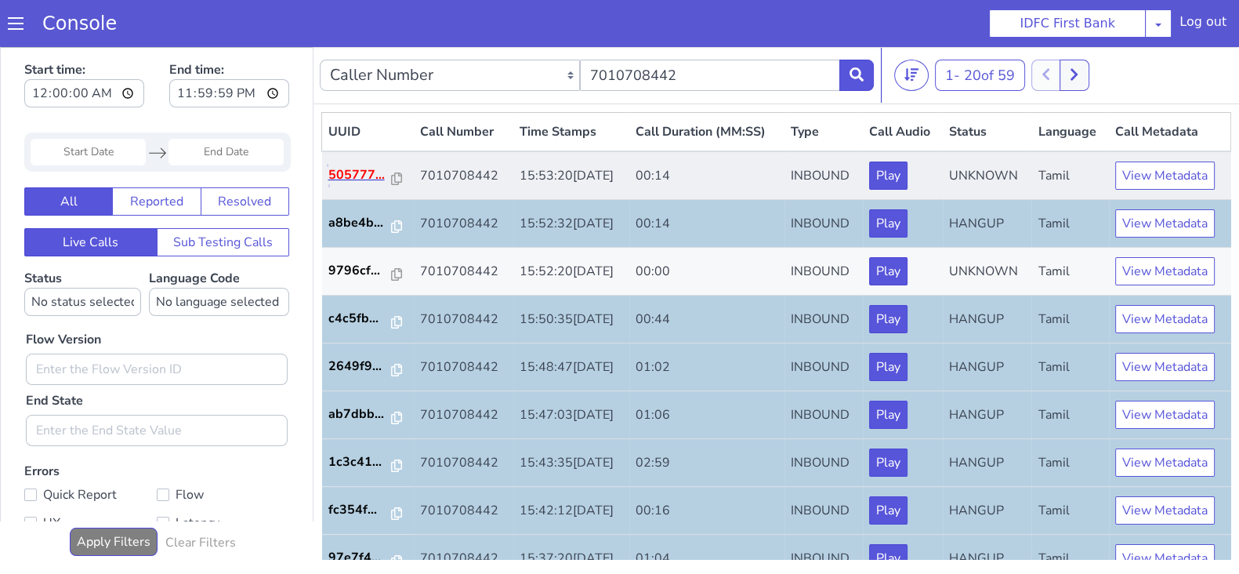
click at [353, 179] on p "505777..." at bounding box center [360, 174] width 64 height 19
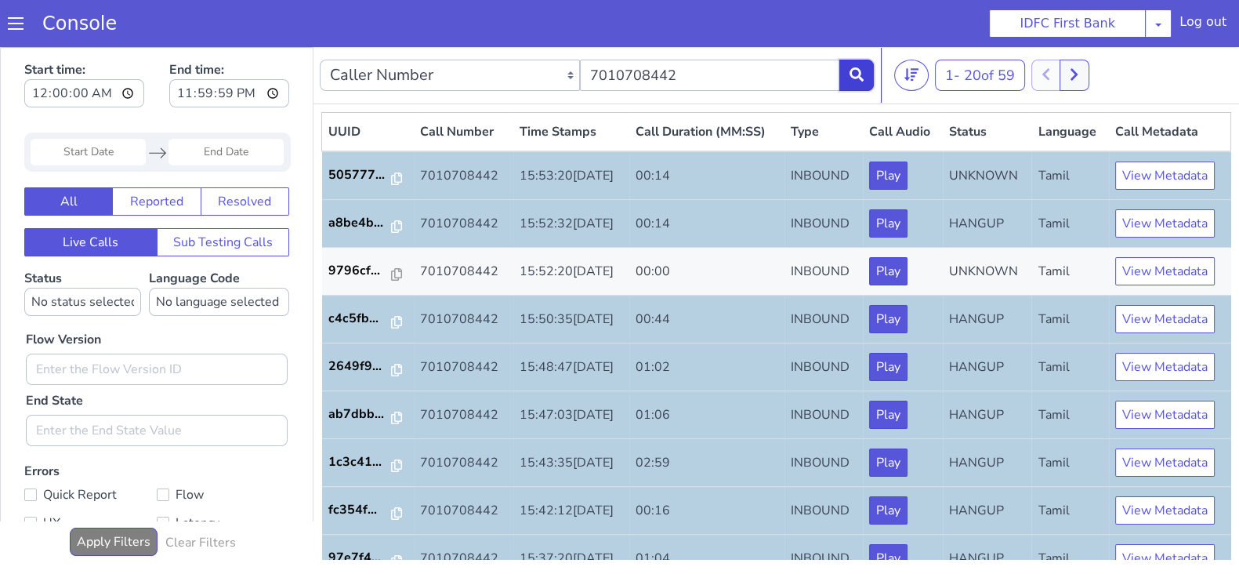
click at [851, 69] on icon at bounding box center [856, 74] width 14 height 14
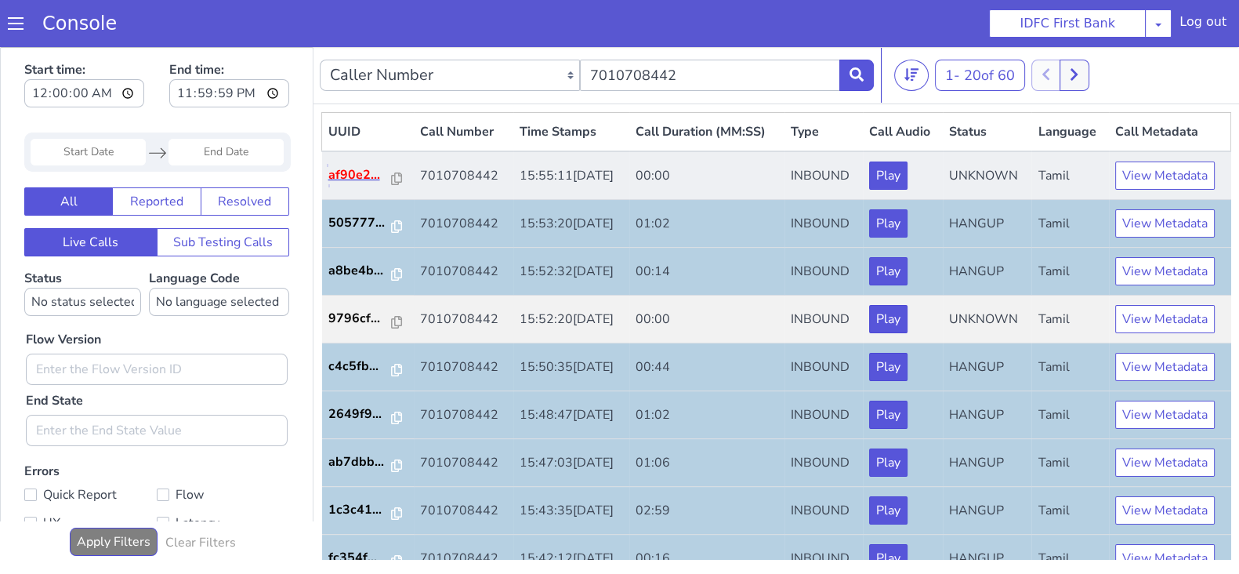
click at [355, 173] on p "af90e2..." at bounding box center [360, 174] width 64 height 19
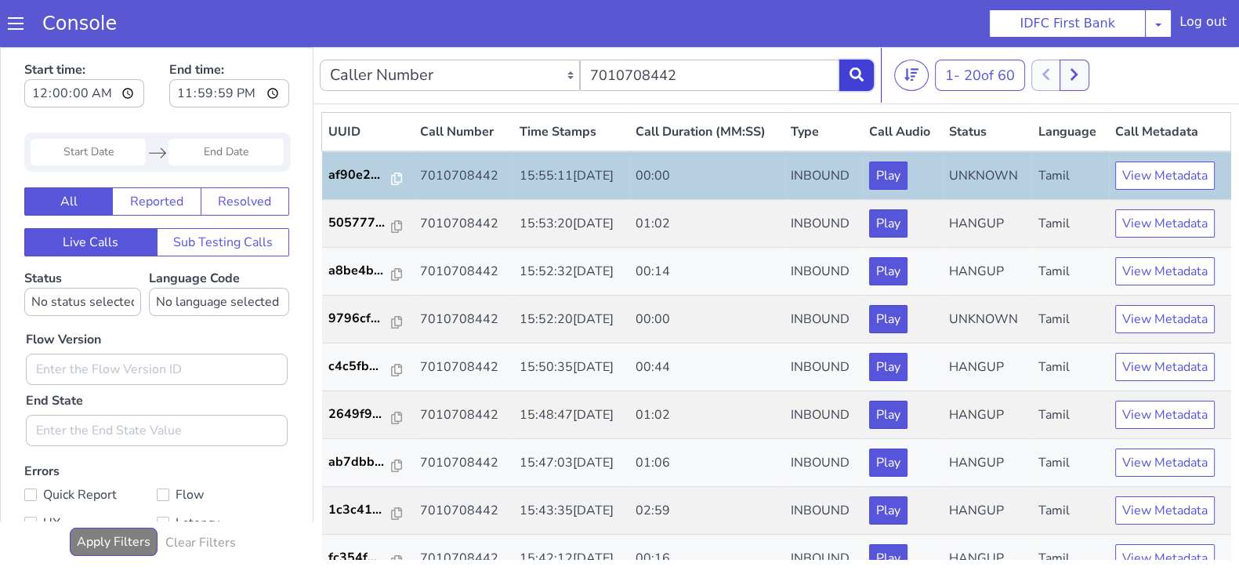
click at [855, 60] on button at bounding box center [856, 75] width 34 height 31
click at [354, 171] on p "af90e2..." at bounding box center [360, 174] width 64 height 19
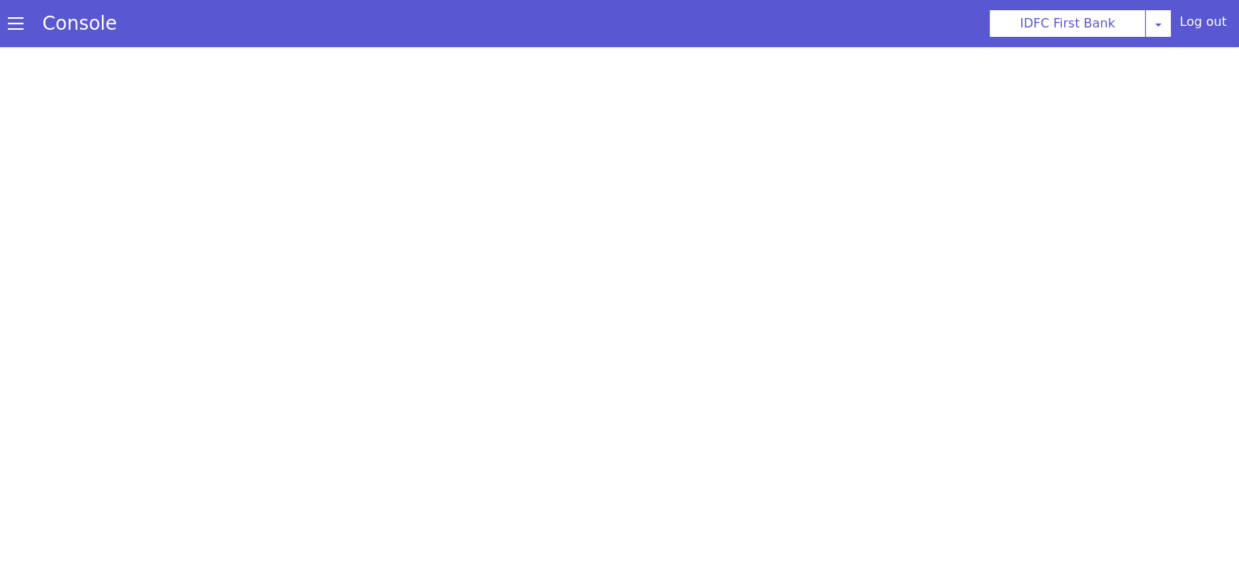
scroll to position [4, 0]
